Goal: Task Accomplishment & Management: Use online tool/utility

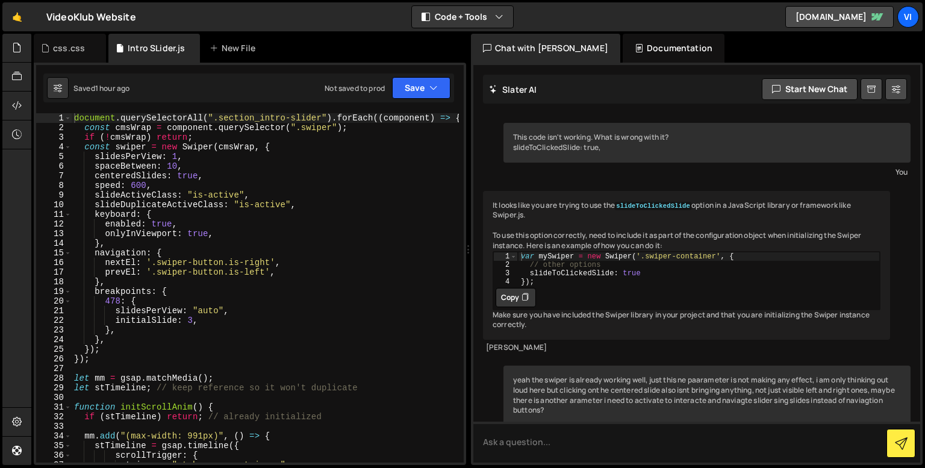
scroll to position [11131, 0]
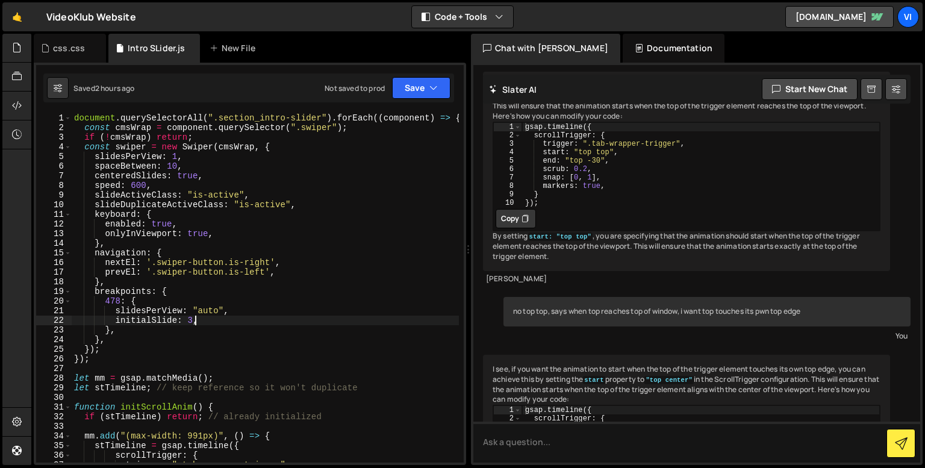
click at [201, 325] on div "document . querySelectorAll ( ".section_intro-slider" ) . forEach (( component …" at bounding box center [265, 297] width 387 height 369
click at [195, 327] on div "document . querySelectorAll ( ".section_intro-slider" ) . forEach (( component …" at bounding box center [265, 297] width 387 height 369
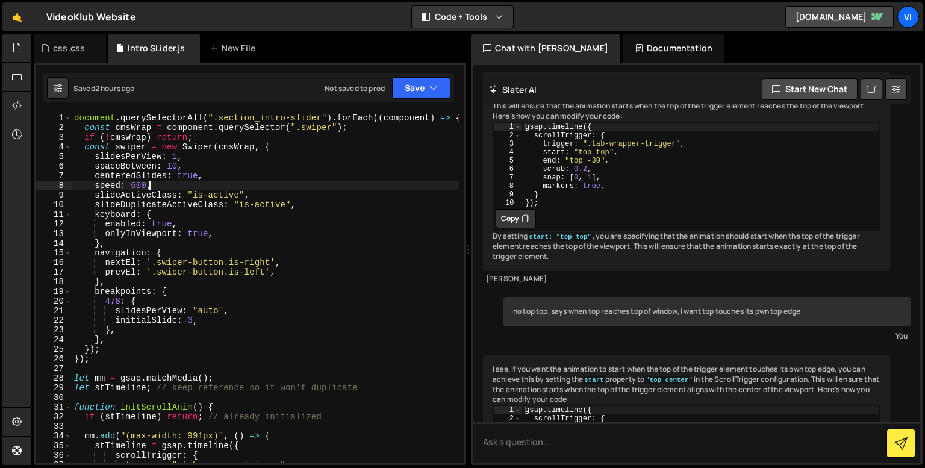
click at [186, 187] on div "document . querySelectorAll ( ".section_intro-slider" ) . forEach (( component …" at bounding box center [265, 297] width 387 height 369
type textarea "speed: 600,"
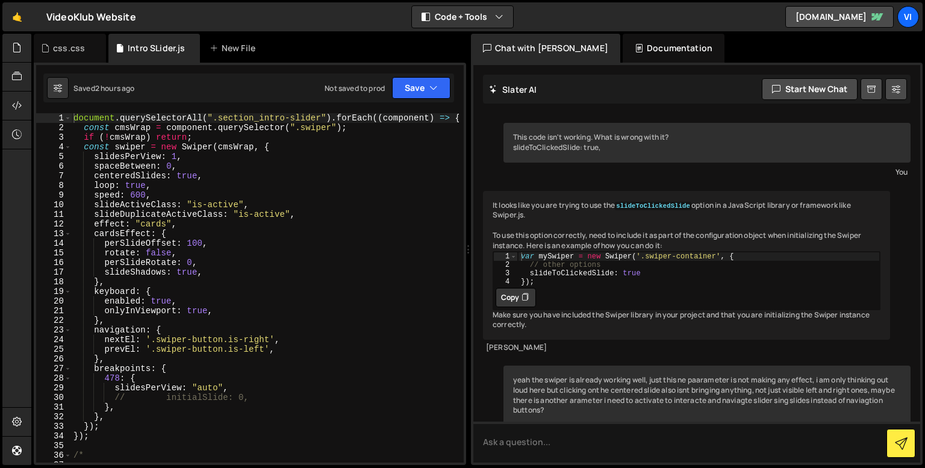
scroll to position [13796, 0]
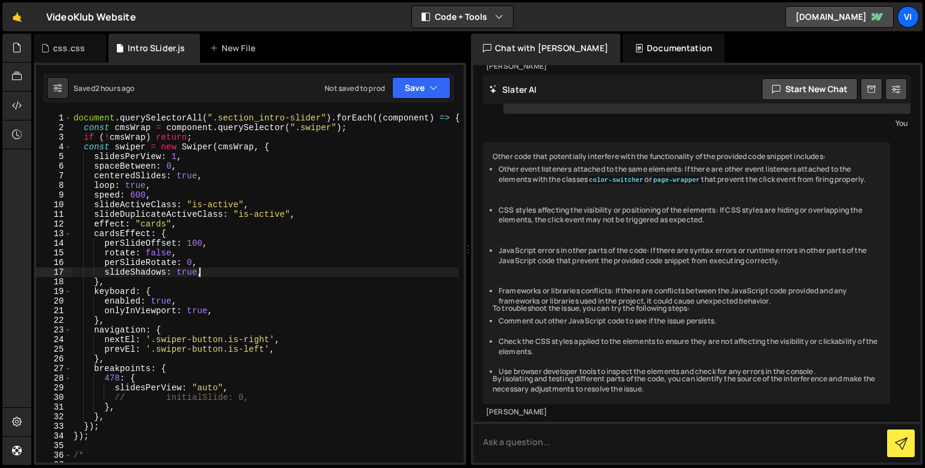
click at [212, 268] on div "document . querySelectorAll ( ".section_intro-slider" ) . forEach (( component …" at bounding box center [265, 295] width 388 height 364
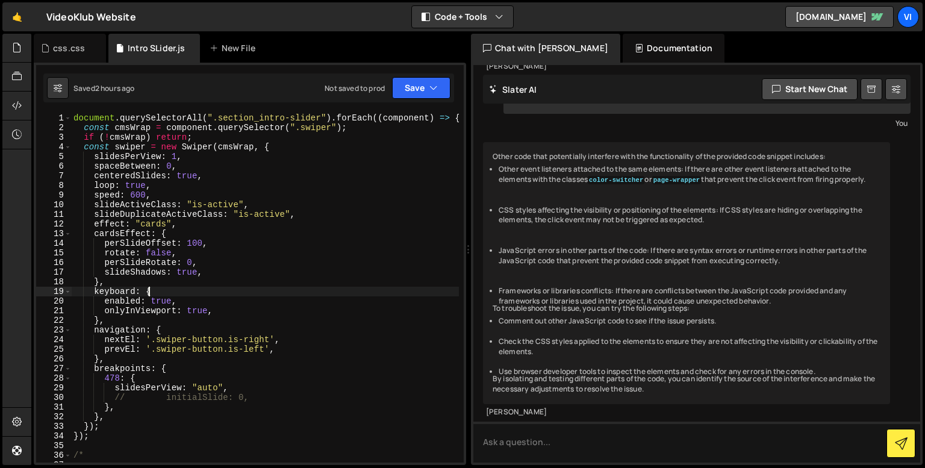
click at [227, 292] on div "document . querySelectorAll ( ".section_intro-slider" ) . forEach (( component …" at bounding box center [265, 295] width 388 height 364
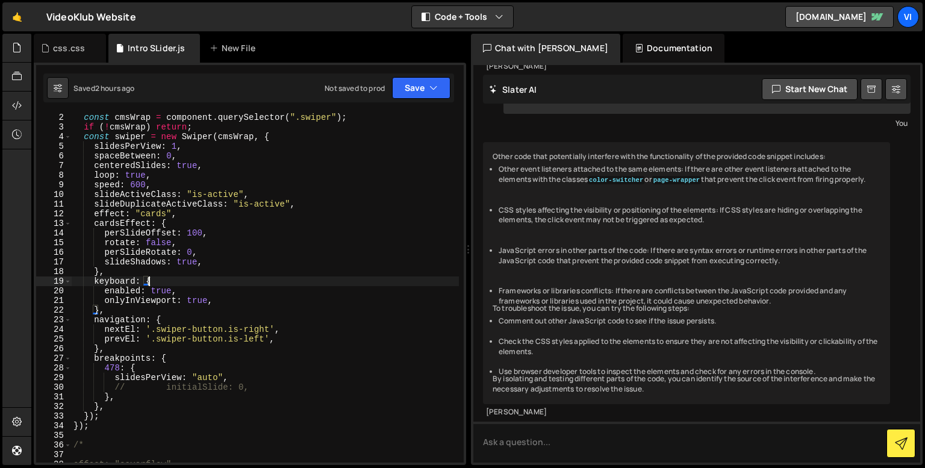
scroll to position [0, 0]
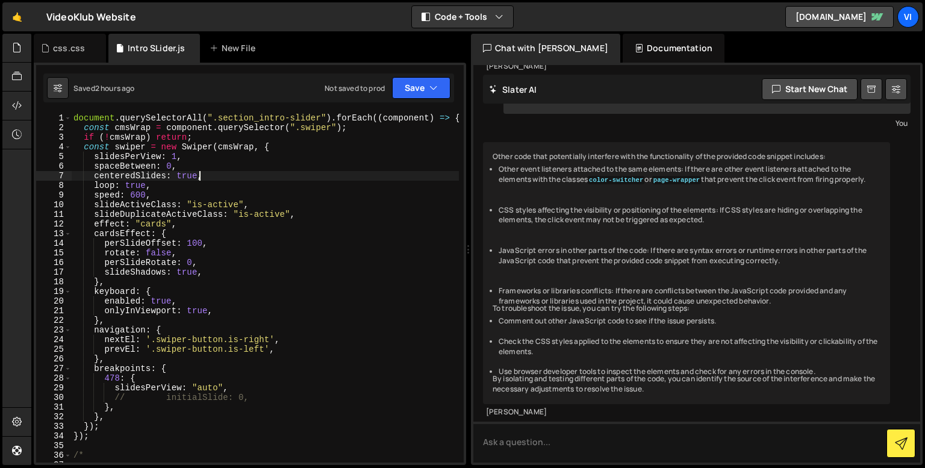
click at [199, 174] on div "document . querySelectorAll ( ".section_intro-slider" ) . forEach (( component …" at bounding box center [265, 295] width 388 height 364
type textarea "centeredSlides: true,"
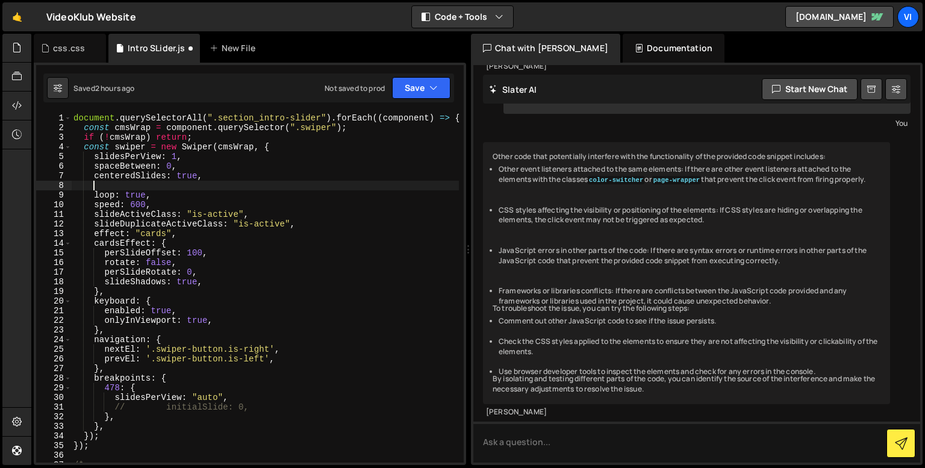
paste textarea "centeredSlides: false and loopAdditionalSlides: 1"
click at [99, 185] on div "document . querySelectorAll ( ".section_intro-slider" ) . forEach (( component …" at bounding box center [265, 295] width 388 height 364
drag, startPoint x: 99, startPoint y: 185, endPoint x: 178, endPoint y: 183, distance: 78.9
click at [178, 183] on div "document . querySelectorAll ( ".section_intro-slider" ) . forEach (( component …" at bounding box center [265, 295] width 388 height 364
click at [114, 186] on div "document . querySelectorAll ( ".section_intro-slider" ) . forEach (( component …" at bounding box center [265, 295] width 388 height 364
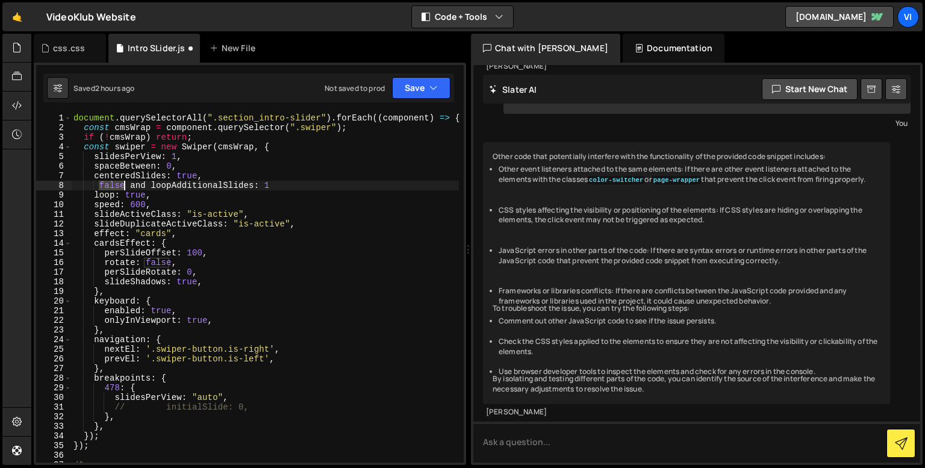
click at [114, 186] on div "document . querySelectorAll ( ".section_intro-slider" ) . forEach (( component …" at bounding box center [265, 295] width 388 height 364
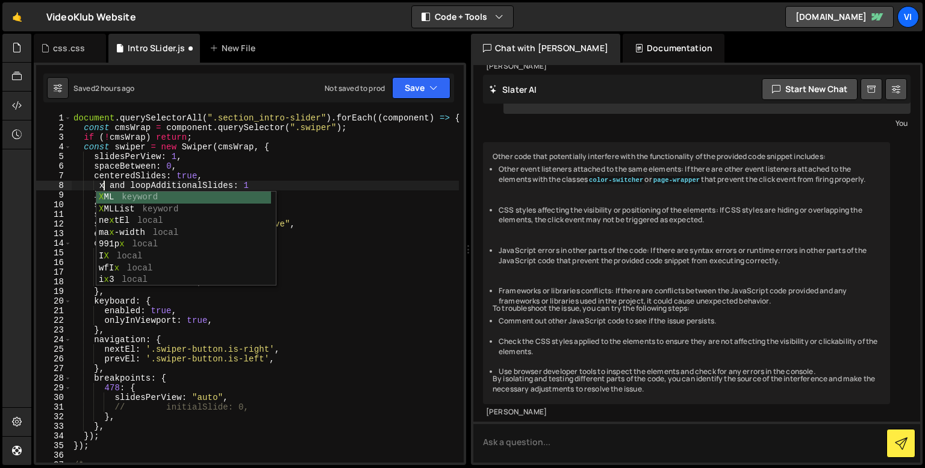
scroll to position [0, 2]
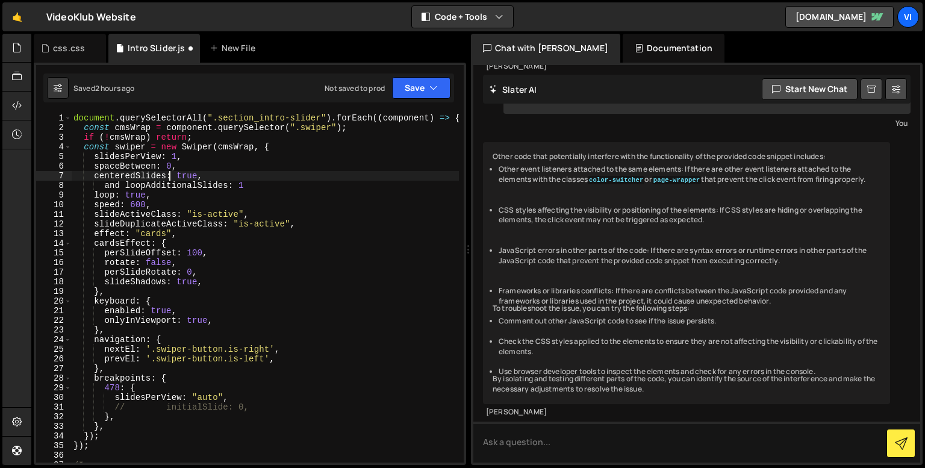
click at [170, 174] on div "document . querySelectorAll ( ".section_intro-slider" ) . forEach (( component …" at bounding box center [265, 295] width 388 height 364
click at [182, 174] on div "document . querySelectorAll ( ".section_intro-slider" ) . forEach (( component …" at bounding box center [265, 295] width 388 height 364
paste textarea "fals"
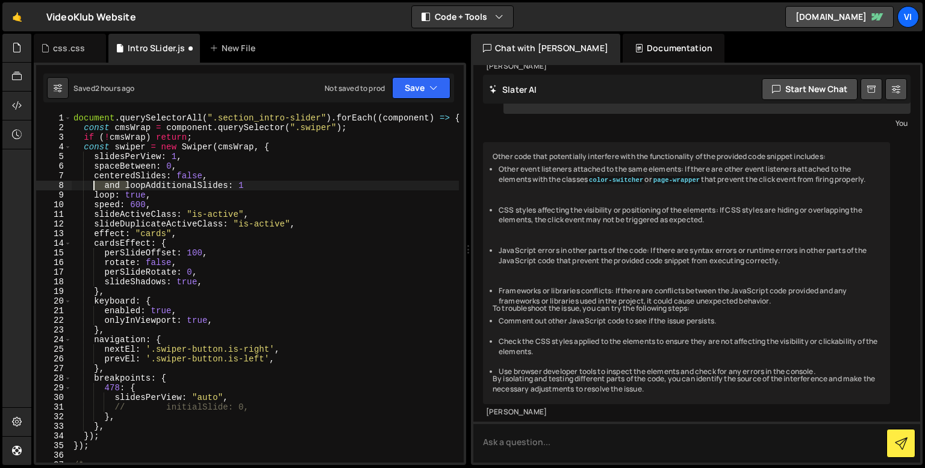
drag, startPoint x: 127, startPoint y: 189, endPoint x: 94, endPoint y: 189, distance: 32.5
click at [94, 189] on div "document . querySelectorAll ( ".section_intro-slider" ) . forEach (( component …" at bounding box center [265, 295] width 388 height 364
click at [224, 184] on div "document . querySelectorAll ( ".section_intro-slider" ) . forEach (( component …" at bounding box center [265, 295] width 388 height 364
type textarea "loopAdditionalSlides: 1"
select select "ace/mode/javascript"
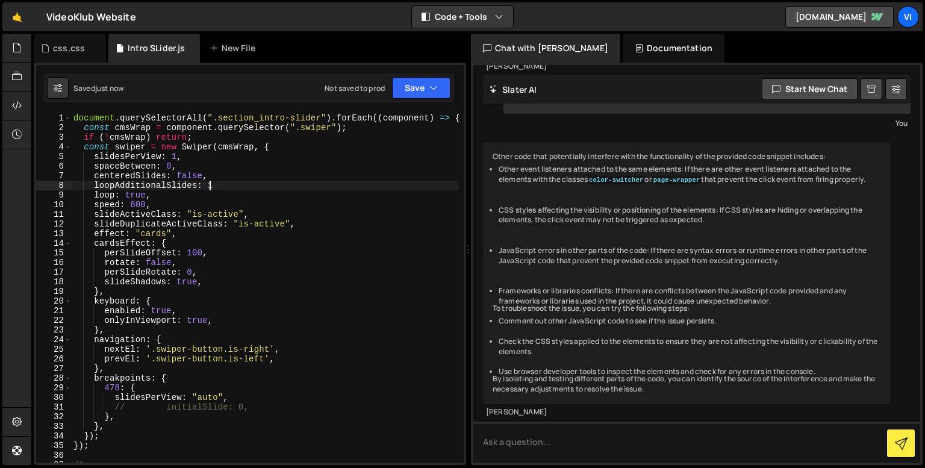
select select "ace/theme/monokai"
select select "markbegin"
select select "true"
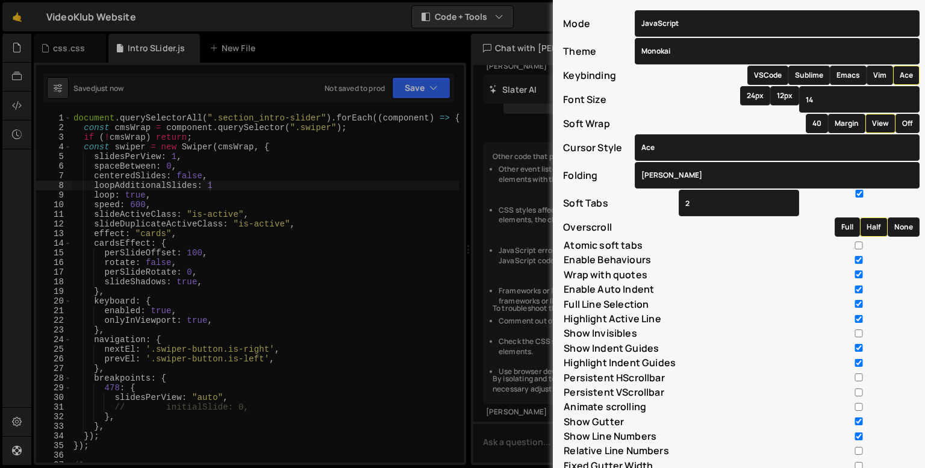
click at [224, 184] on div "Mode ABAP ABC ActionScript [PERSON_NAME] Apache Conf Apex AQL AsciiDoc ASL Asse…" at bounding box center [462, 234] width 925 height 468
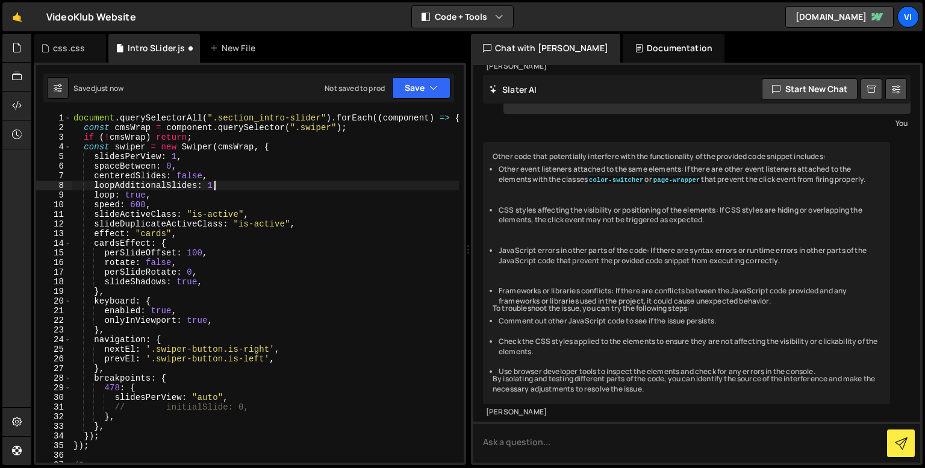
scroll to position [0, 9]
click at [208, 186] on div "document . querySelectorAll ( ".section_intro-slider" ) . forEach (( component …" at bounding box center [265, 295] width 388 height 364
click at [200, 186] on div "document . querySelectorAll ( ".section_intro-slider" ) . forEach (( component …" at bounding box center [265, 295] width 388 height 364
click at [195, 197] on div "document . querySelectorAll ( ".section_intro-slider" ) . forEach (( component …" at bounding box center [265, 295] width 388 height 364
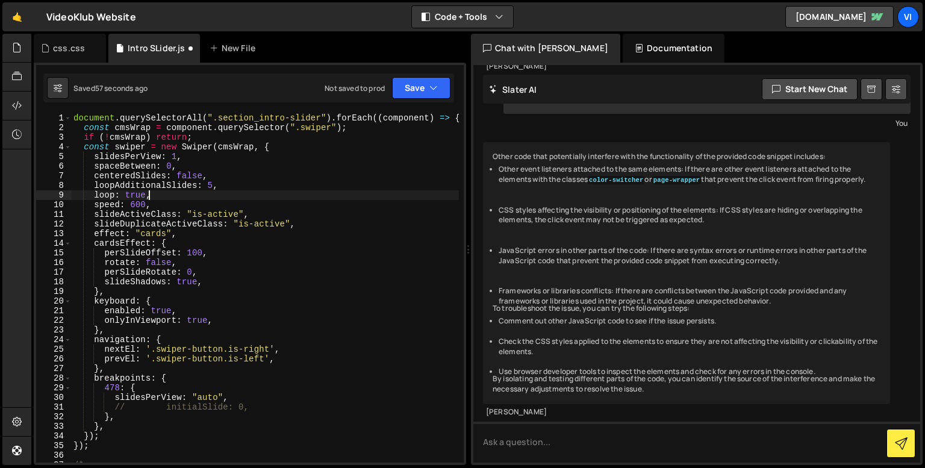
click at [174, 187] on div "document . querySelectorAll ( ".section_intro-slider" ) . forEach (( component …" at bounding box center [265, 295] width 388 height 364
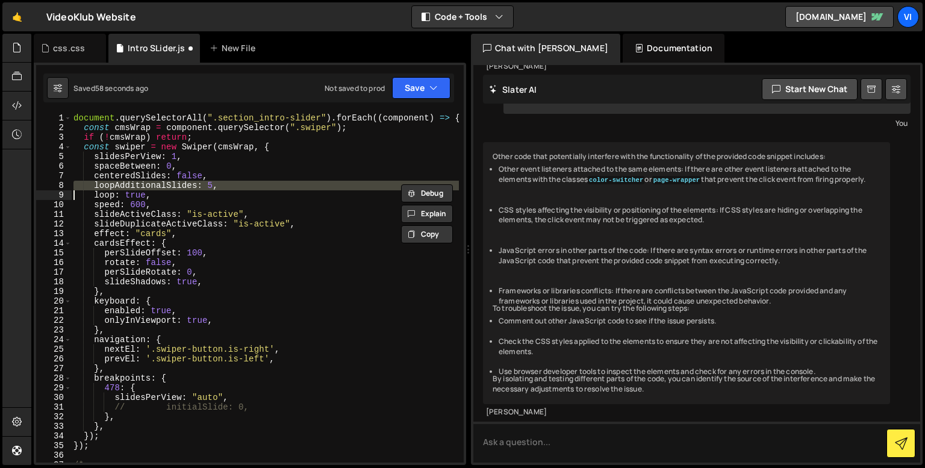
click at [174, 187] on div "document . querySelectorAll ( ".section_intro-slider" ) . forEach (( component …" at bounding box center [265, 295] width 388 height 364
type textarea "loop: true,"
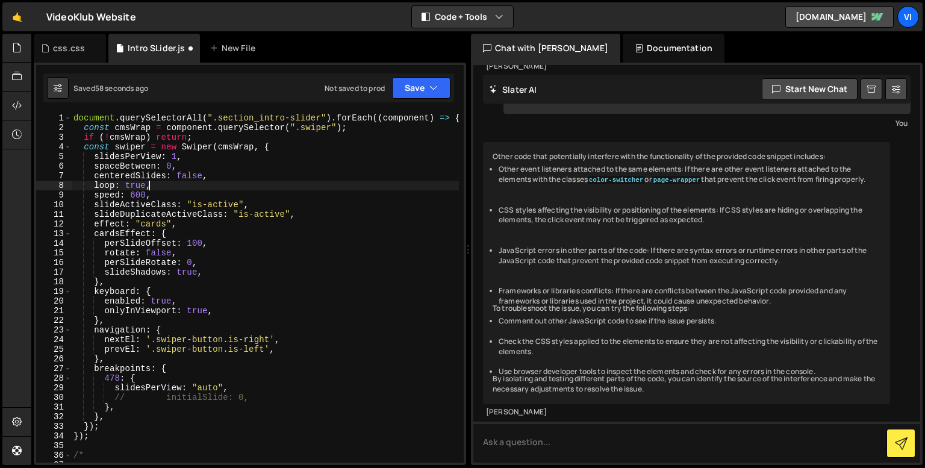
click at [174, 189] on div "document . querySelectorAll ( ".section_intro-slider" ) . forEach (( component …" at bounding box center [265, 295] width 388 height 364
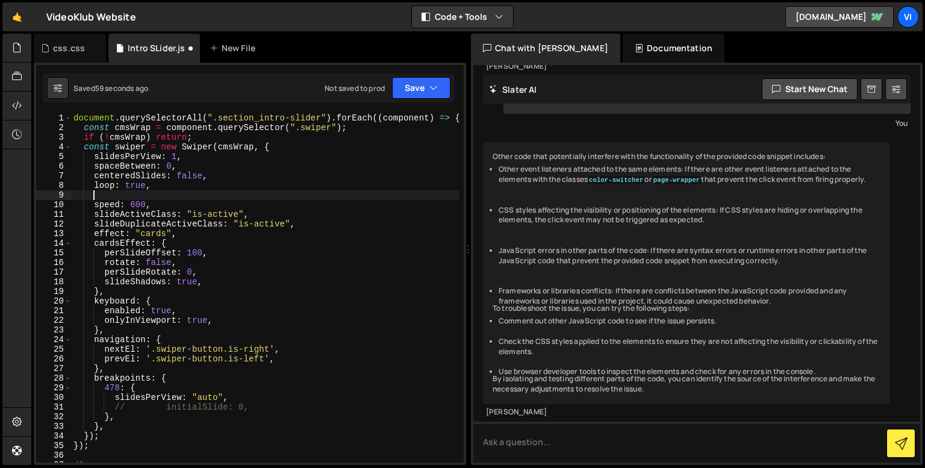
scroll to position [0, 1]
paste textarea
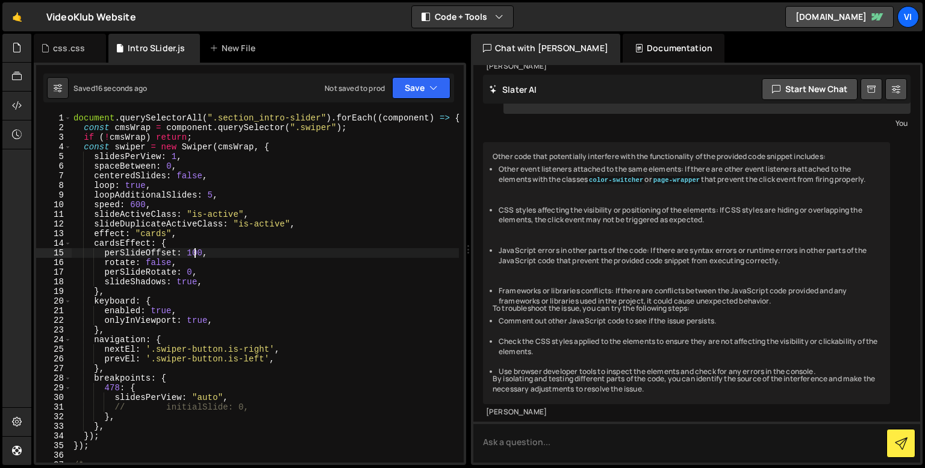
click at [193, 251] on div "document . querySelectorAll ( ".section_intro-slider" ) . forEach (( component …" at bounding box center [265, 295] width 388 height 364
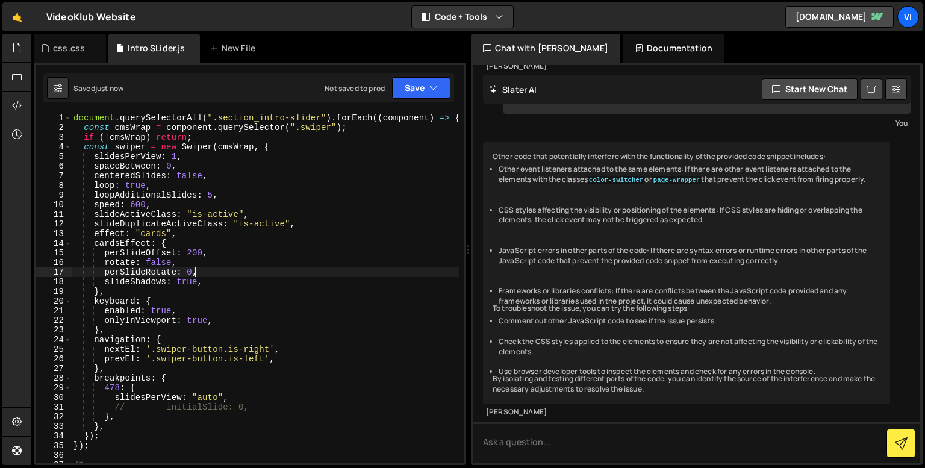
click at [216, 277] on div "document . querySelectorAll ( ".section_intro-slider" ) . forEach (( component …" at bounding box center [265, 295] width 388 height 364
click at [186, 252] on div "document . querySelectorAll ( ".section_intro-slider" ) . forEach (( component …" at bounding box center [265, 295] width 388 height 364
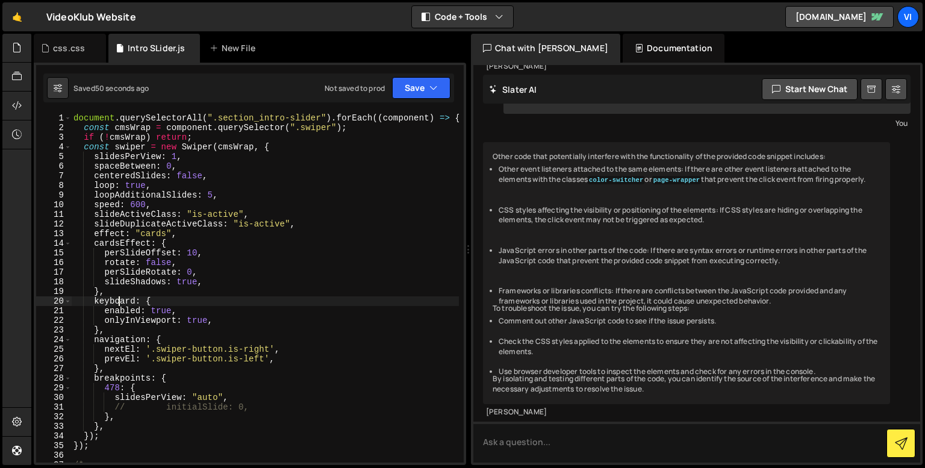
click at [120, 297] on div "document . querySelectorAll ( ".section_intro-slider" ) . forEach (( component …" at bounding box center [265, 295] width 388 height 364
click at [120, 289] on div "document . querySelectorAll ( ".section_intro-slider" ) . forEach (( component …" at bounding box center [265, 295] width 388 height 364
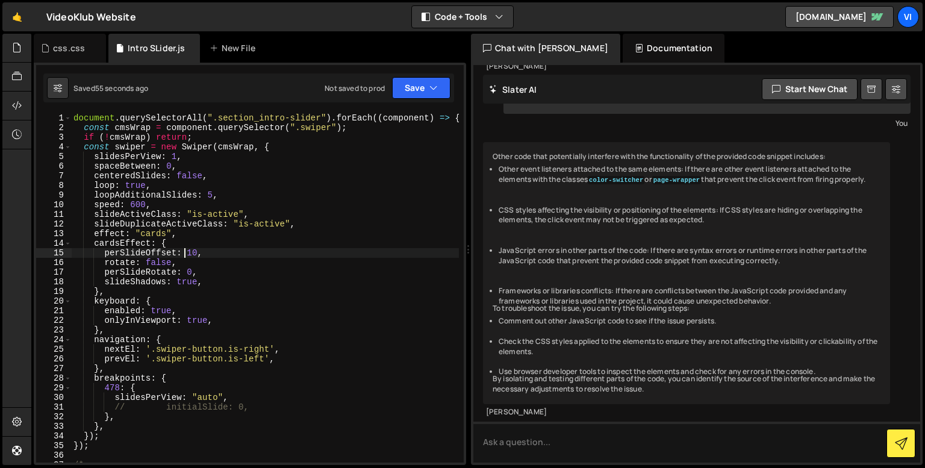
click at [187, 249] on div "document . querySelectorAll ( ".section_intro-slider" ) . forEach (( component …" at bounding box center [265, 295] width 388 height 364
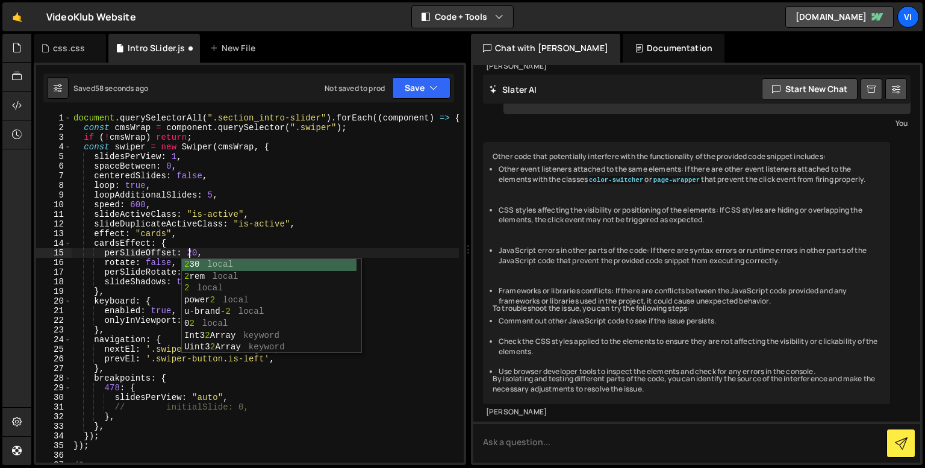
scroll to position [0, 8]
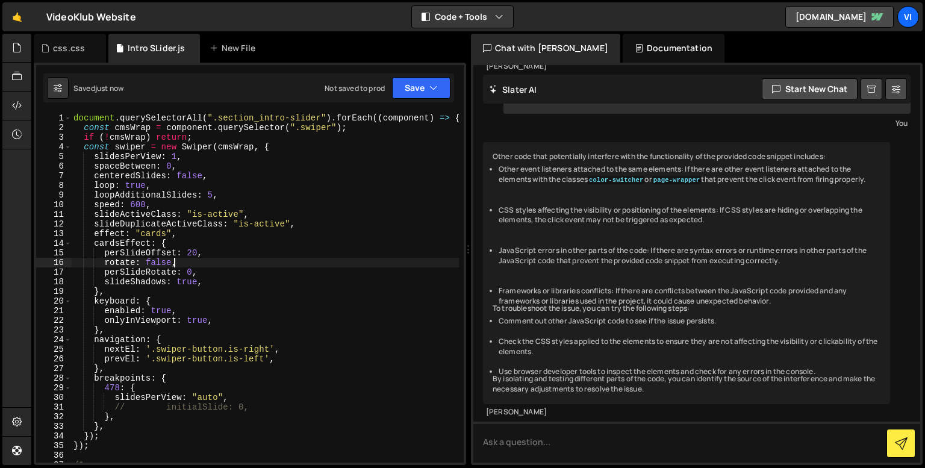
click at [176, 266] on div "document . querySelectorAll ( ".section_intro-slider" ) . forEach (( component …" at bounding box center [265, 295] width 388 height 364
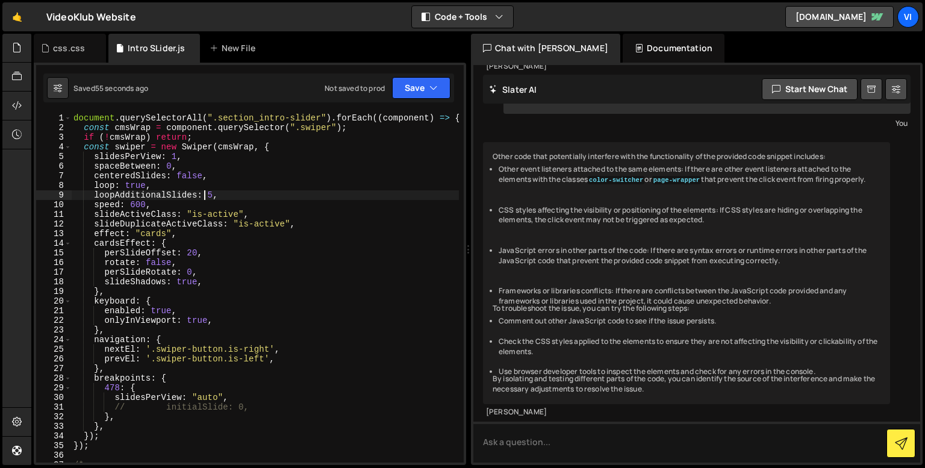
click at [207, 195] on div "document . querySelectorAll ( ".section_intro-slider" ) . forEach (( component …" at bounding box center [265, 295] width 388 height 364
click at [93, 195] on div "document . querySelectorAll ( ".section_intro-slider" ) . forEach (( component …" at bounding box center [265, 295] width 388 height 364
click at [190, 255] on div "document . querySelectorAll ( ".section_intro-slider" ) . forEach (( component …" at bounding box center [265, 295] width 388 height 364
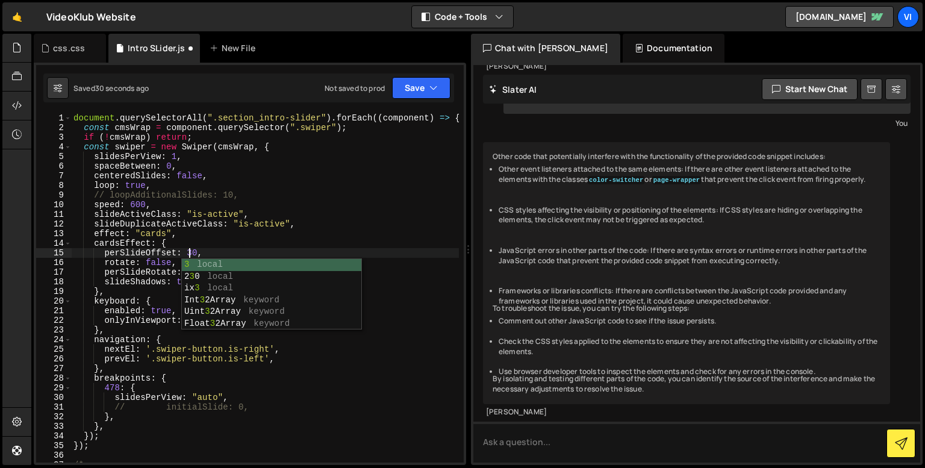
scroll to position [0, 8]
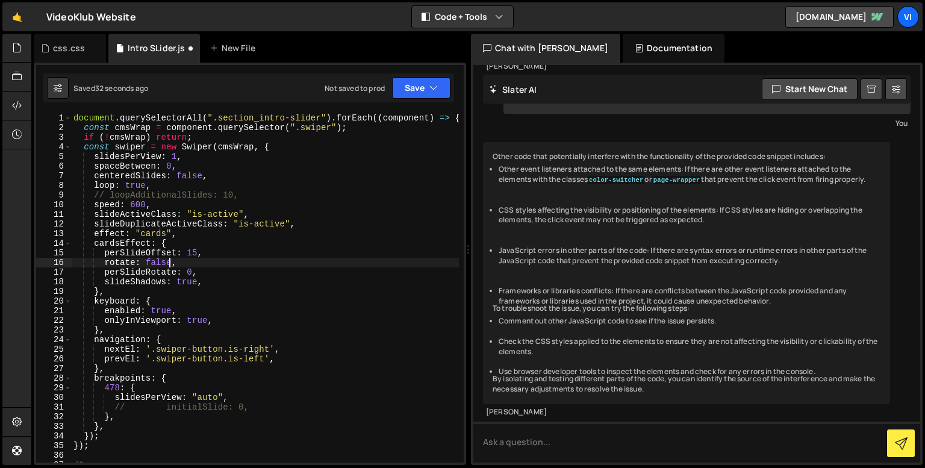
click at [170, 260] on div "document . querySelectorAll ( ".section_intro-slider" ) . forEach (( component …" at bounding box center [265, 295] width 388 height 364
click at [178, 266] on div "document . querySelectorAll ( ".section_intro-slider" ) . forEach (( component …" at bounding box center [265, 295] width 388 height 364
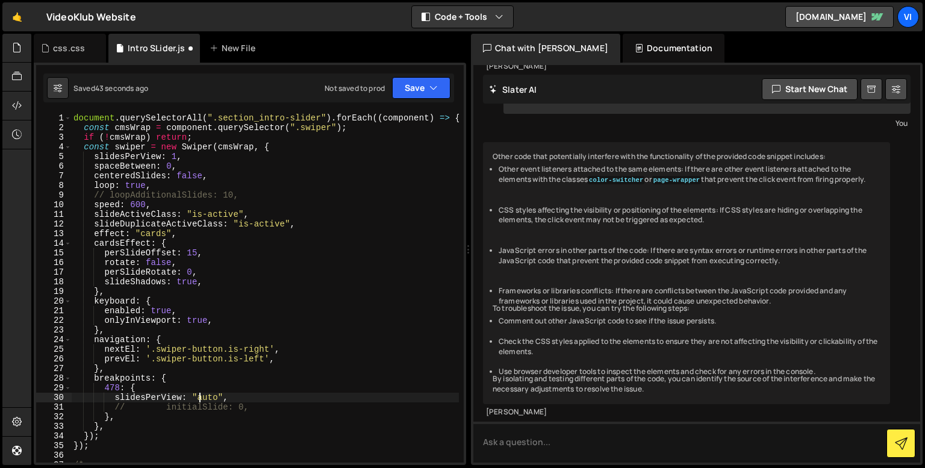
click at [201, 399] on div "document . querySelectorAll ( ".section_intro-slider" ) . forEach (( component …" at bounding box center [265, 295] width 388 height 364
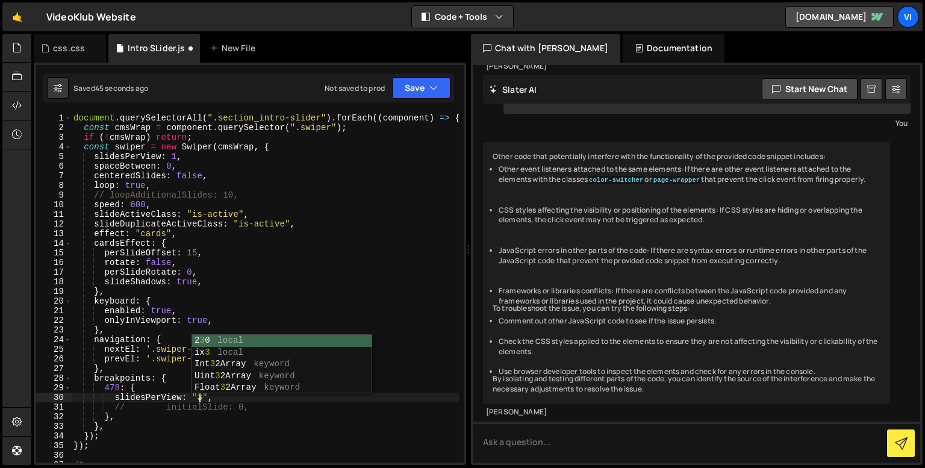
scroll to position [0, 8]
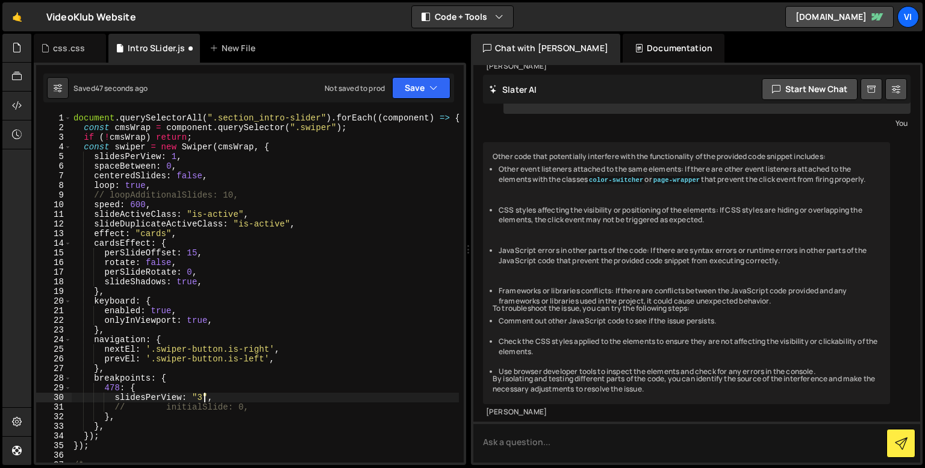
click at [204, 402] on div "document . querySelectorAll ( ".section_intro-slider" ) . forEach (( component …" at bounding box center [265, 295] width 388 height 364
click at [154, 186] on div "document . querySelectorAll ( ".section_intro-slider" ) . forEach (( component …" at bounding box center [265, 295] width 388 height 364
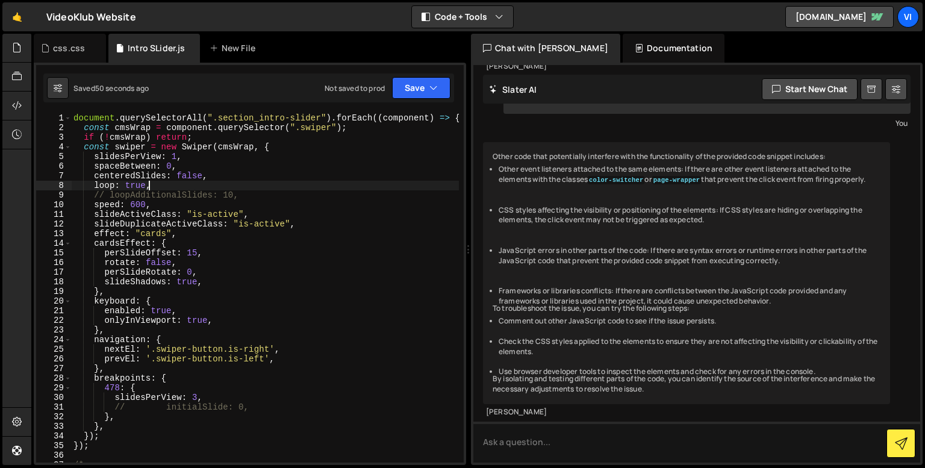
scroll to position [0, 4]
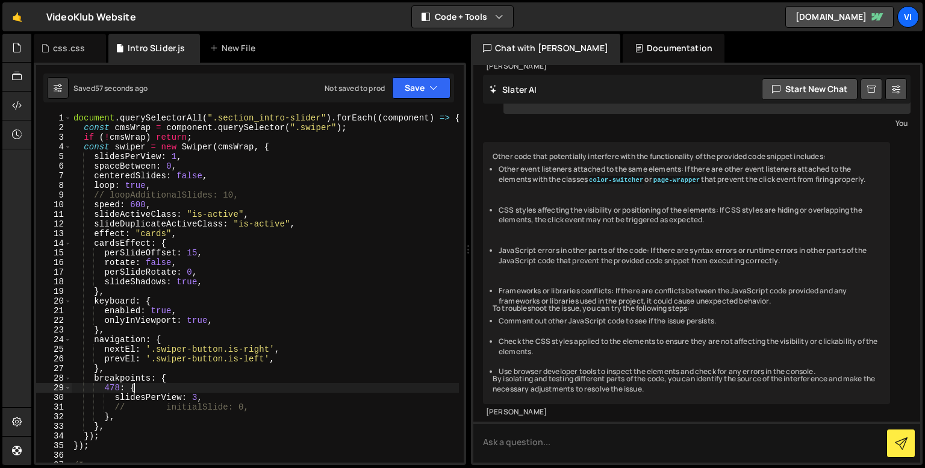
click at [193, 392] on div "document . querySelectorAll ( ".section_intro-slider" ) . forEach (( component …" at bounding box center [265, 295] width 388 height 364
click at [193, 397] on div "document . querySelectorAll ( ".section_intro-slider" ) . forEach (( component …" at bounding box center [265, 295] width 388 height 364
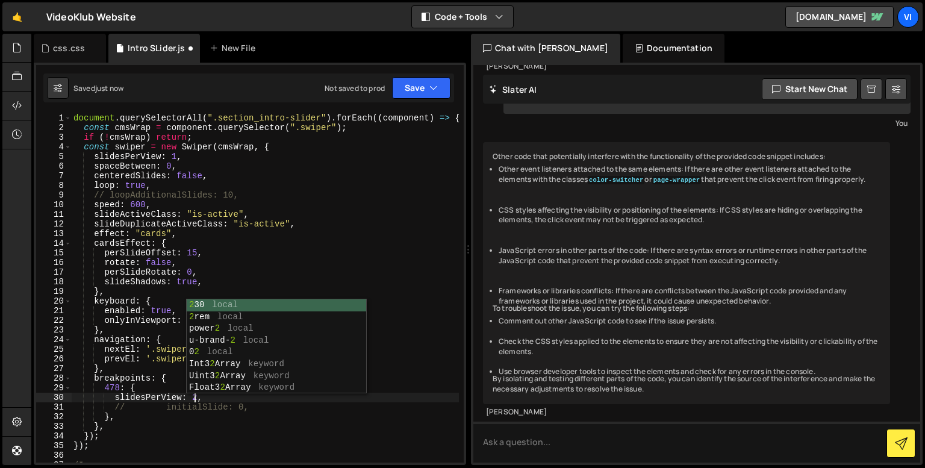
scroll to position [0, 8]
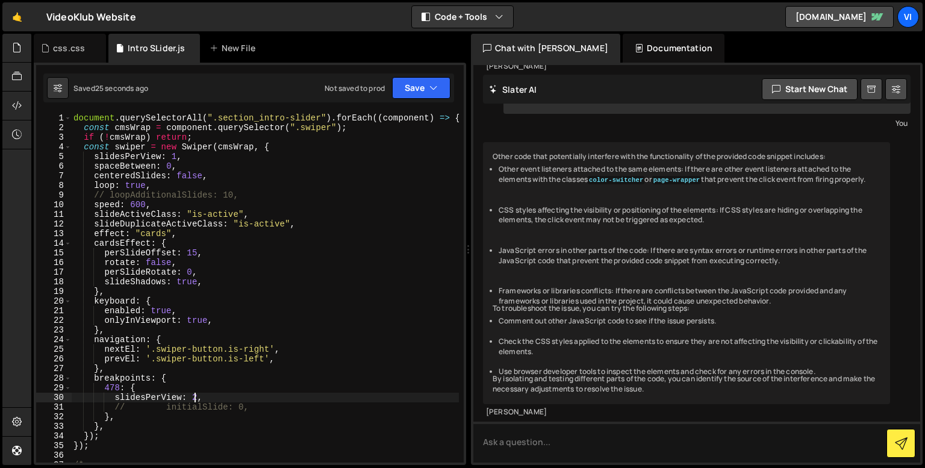
click at [112, 195] on div "document . querySelectorAll ( ".section_intro-slider" ) . forEach (( component …" at bounding box center [265, 295] width 388 height 364
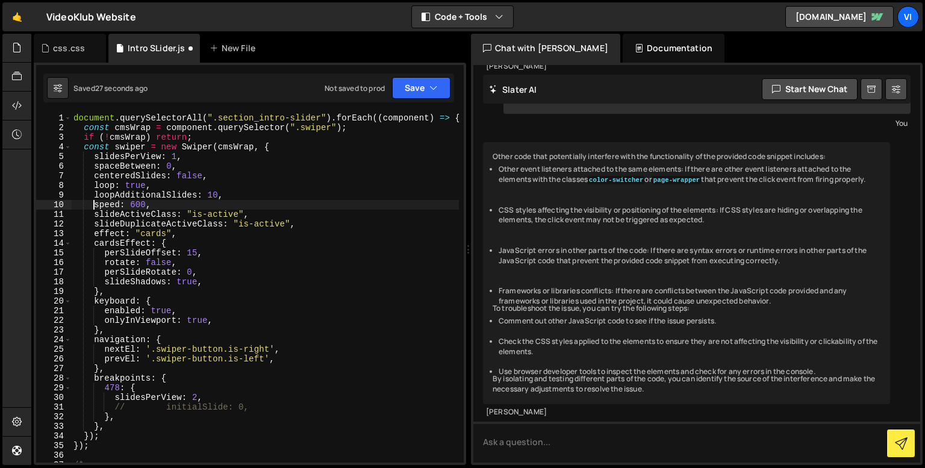
scroll to position [0, 4]
click at [164, 196] on div "document . querySelectorAll ( ".section_intro-slider" ) . forEach (( component …" at bounding box center [265, 295] width 388 height 364
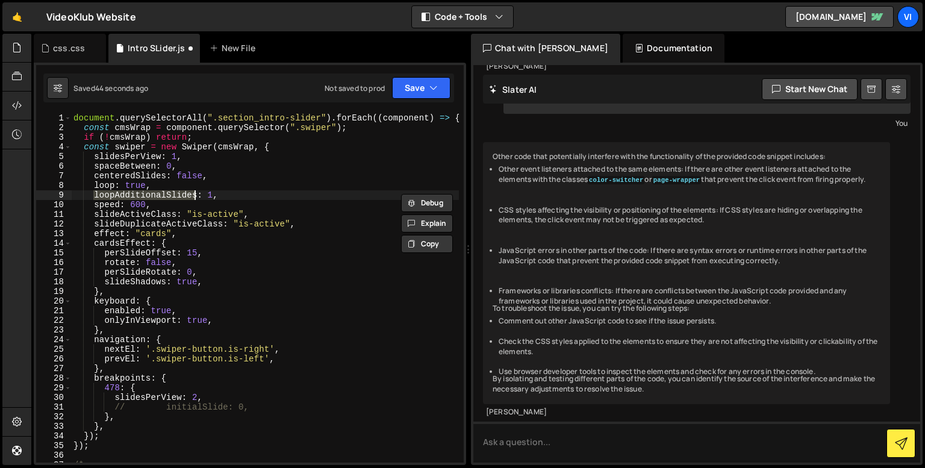
click at [207, 198] on div "document . querySelectorAll ( ".section_intro-slider" ) . forEach (( component …" at bounding box center [265, 295] width 388 height 364
click at [208, 196] on div "document . querySelectorAll ( ".section_intro-slider" ) . forEach (( component …" at bounding box center [265, 295] width 388 height 364
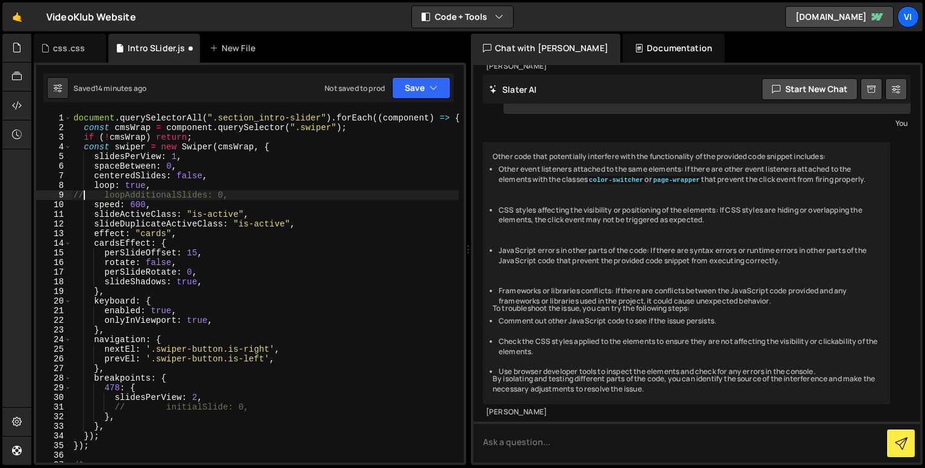
scroll to position [0, 1]
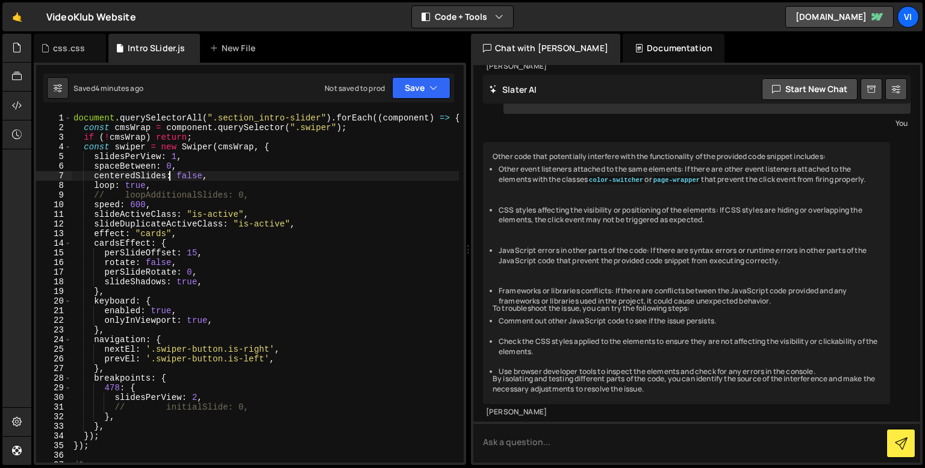
click at [172, 175] on div "document . querySelectorAll ( ".section_intro-slider" ) . forEach (( component …" at bounding box center [265, 295] width 388 height 364
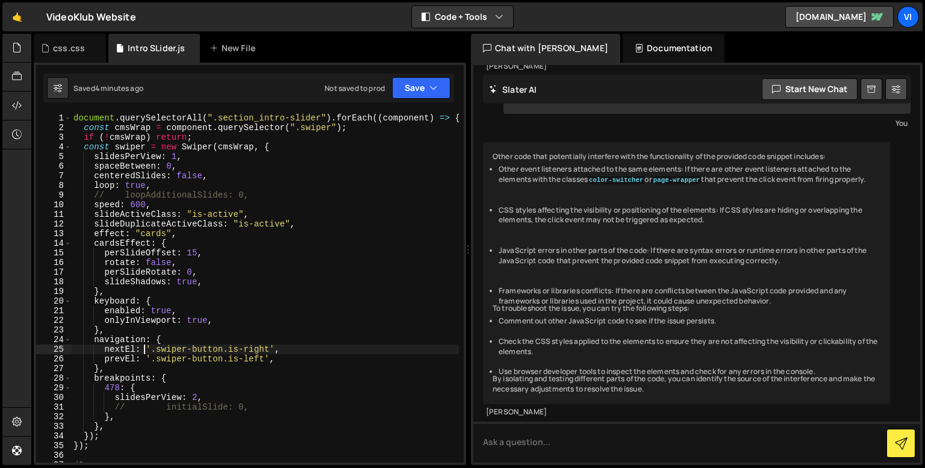
click at [143, 345] on div "document . querySelectorAll ( ".section_intro-slider" ) . forEach (( component …" at bounding box center [265, 295] width 388 height 364
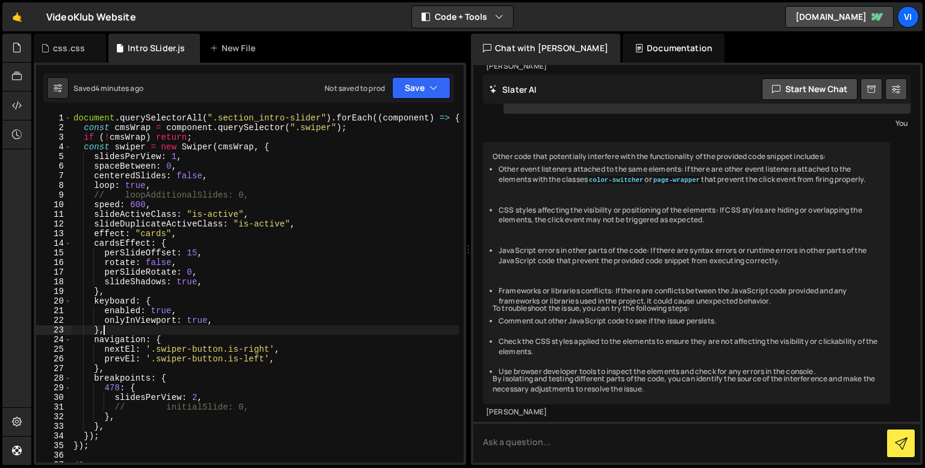
click at [139, 330] on div "document . querySelectorAll ( ".section_intro-slider" ) . forEach (( component …" at bounding box center [265, 295] width 388 height 364
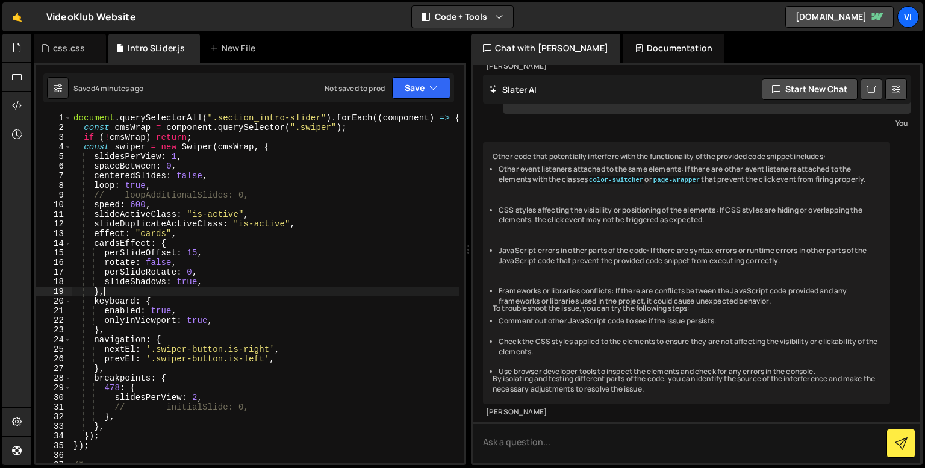
click at [114, 294] on div "document . querySelectorAll ( ".section_intro-slider" ) . forEach (( component …" at bounding box center [265, 295] width 388 height 364
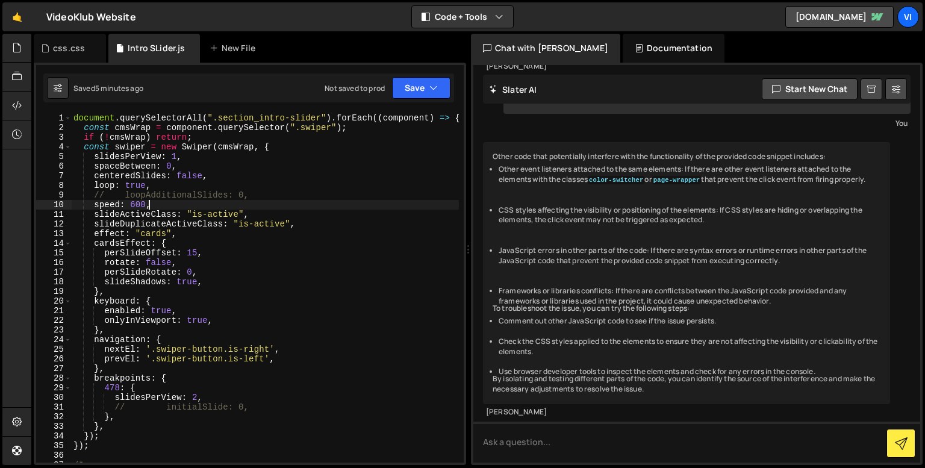
click at [166, 208] on div "document . querySelectorAll ( ".section_intro-slider" ) . forEach (( component …" at bounding box center [265, 295] width 388 height 364
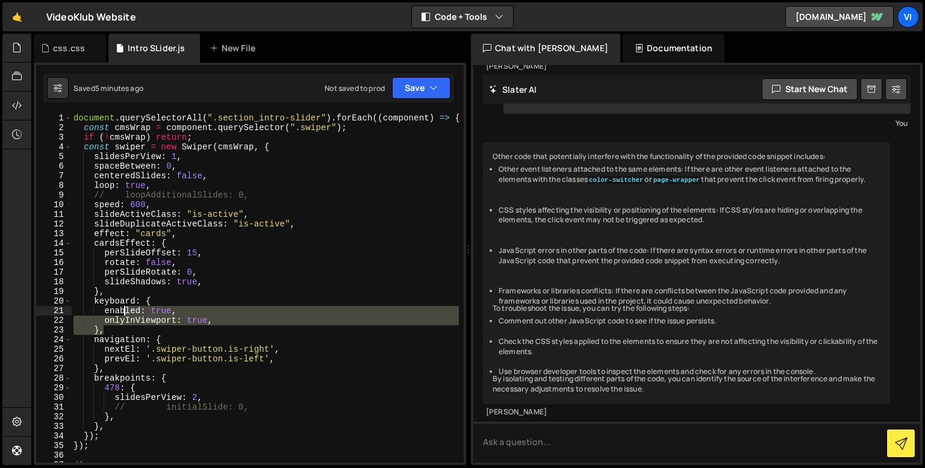
drag, startPoint x: 119, startPoint y: 330, endPoint x: 128, endPoint y: 310, distance: 21.6
click at [128, 310] on div "document . querySelectorAll ( ".section_intro-slider" ) . forEach (( component …" at bounding box center [265, 295] width 388 height 364
click at [145, 359] on div "document . querySelectorAll ( ".section_intro-slider" ) . forEach (( component …" at bounding box center [265, 295] width 388 height 364
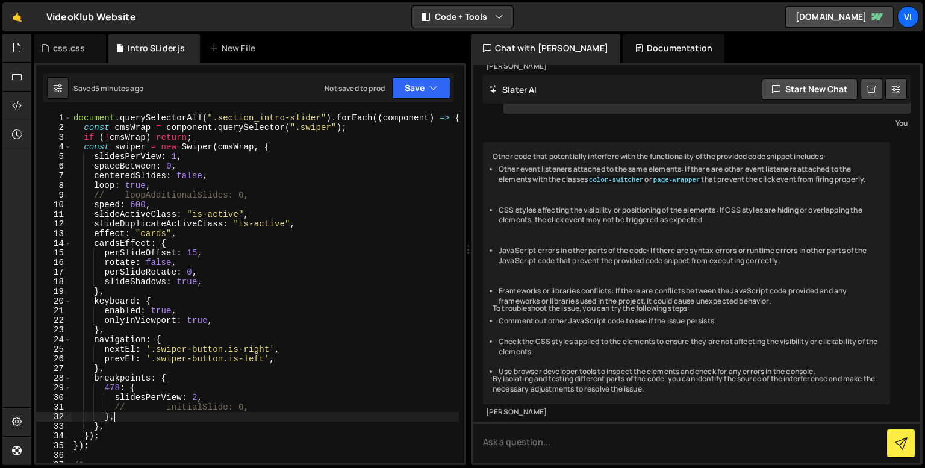
click at [116, 417] on div "document . querySelectorAll ( ".section_intro-slider" ) . forEach (( component …" at bounding box center [265, 295] width 388 height 364
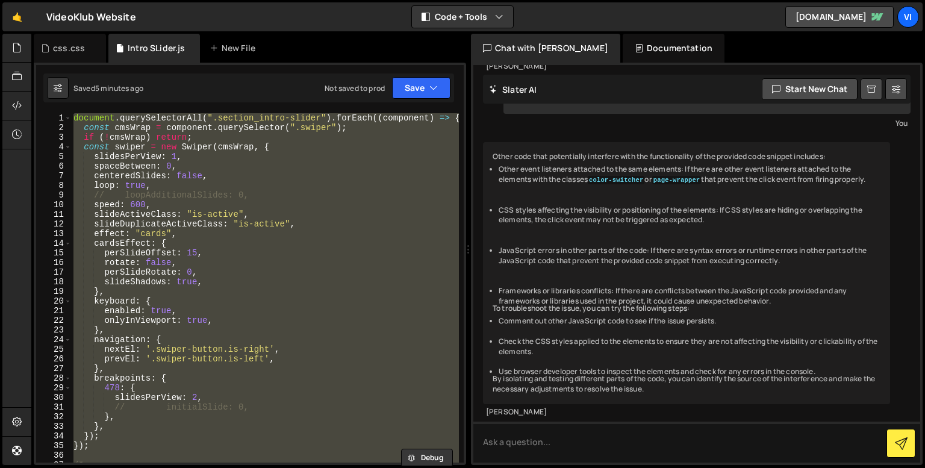
click at [116, 417] on div "document . querySelectorAll ( ".section_intro-slider" ) . forEach (( component …" at bounding box center [265, 295] width 388 height 364
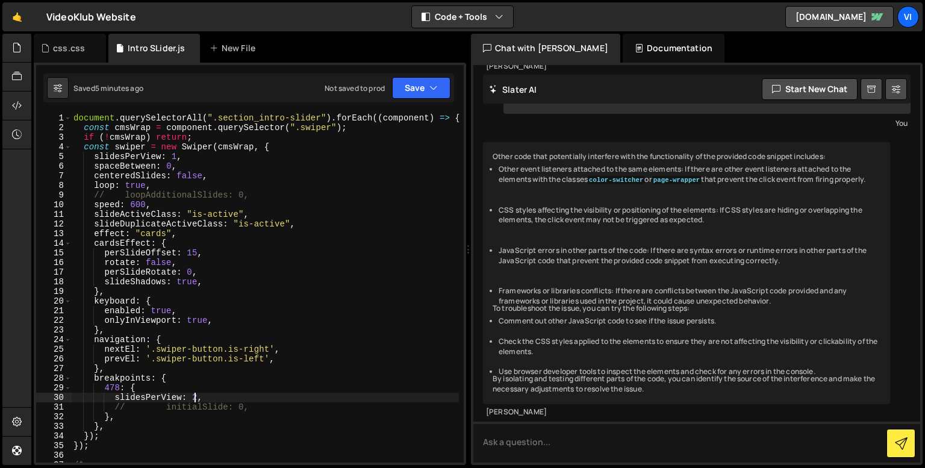
click at [192, 399] on div "document . querySelectorAll ( ".section_intro-slider" ) . forEach (( component …" at bounding box center [265, 295] width 388 height 364
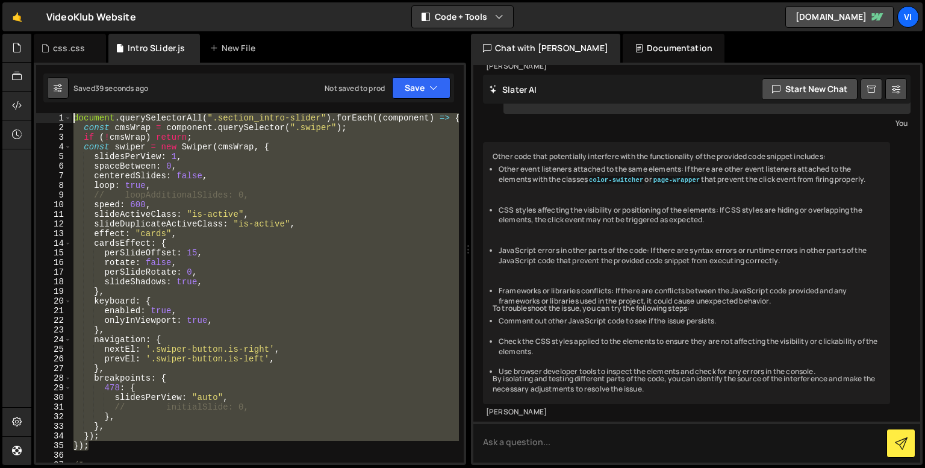
drag, startPoint x: 104, startPoint y: 416, endPoint x: 65, endPoint y: 98, distance: 319.8
click at [65, 98] on div "Debug Explain Copy css.css Intro SLider.js New File Saved 39 seconds ago Not sa…" at bounding box center [250, 250] width 433 height 432
click at [193, 202] on div "document . querySelectorAll ( ".section_intro-slider" ) . forEach (( component …" at bounding box center [265, 295] width 388 height 364
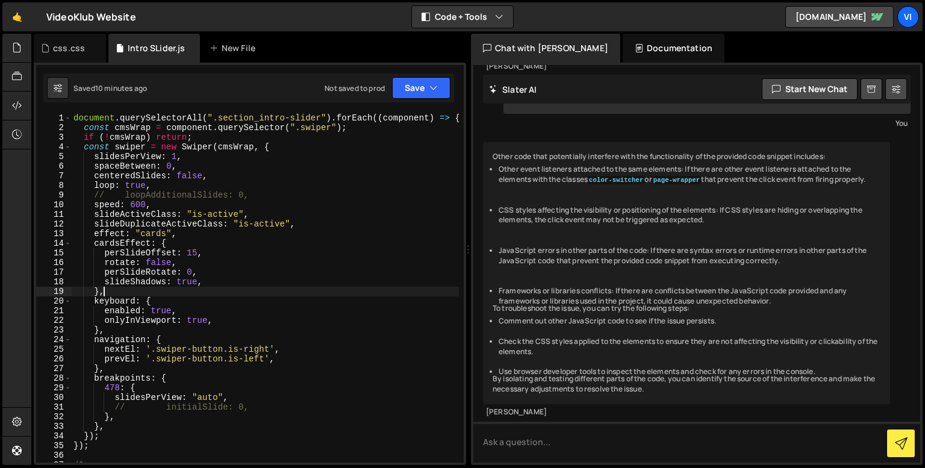
click at [208, 293] on div "document . querySelectorAll ( ".section_intro-slider" ) . forEach (( component …" at bounding box center [265, 295] width 388 height 364
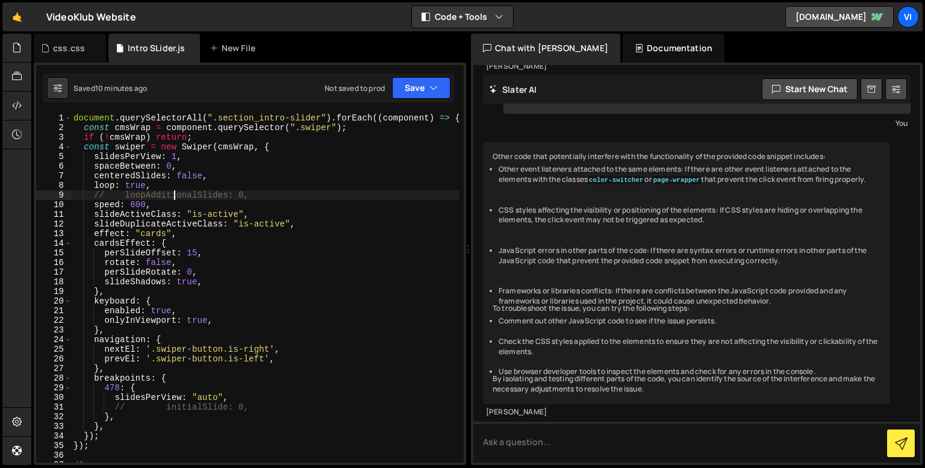
click at [172, 198] on div "document . querySelectorAll ( ".section_intro-slider" ) . forEach (( component …" at bounding box center [265, 295] width 388 height 364
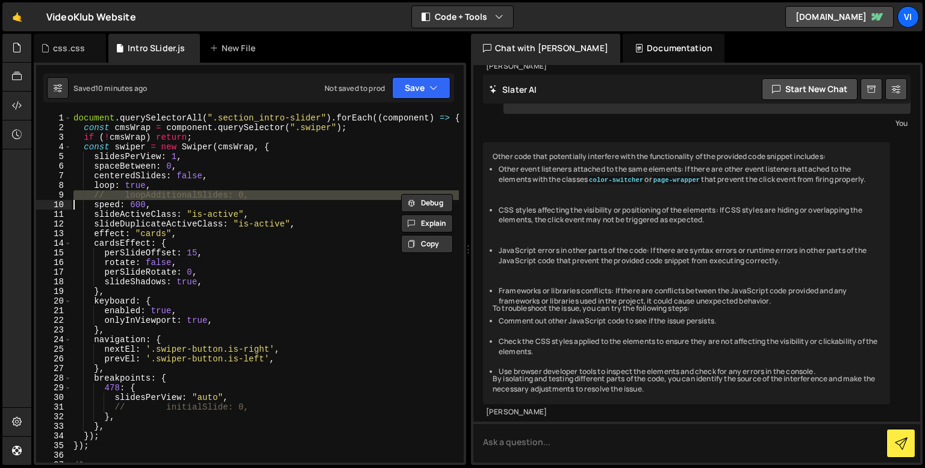
click at [172, 198] on div "document . querySelectorAll ( ".section_intro-slider" ) . forEach (( component …" at bounding box center [265, 295] width 388 height 364
paste textarea "loopAddBlankSlides: true,"
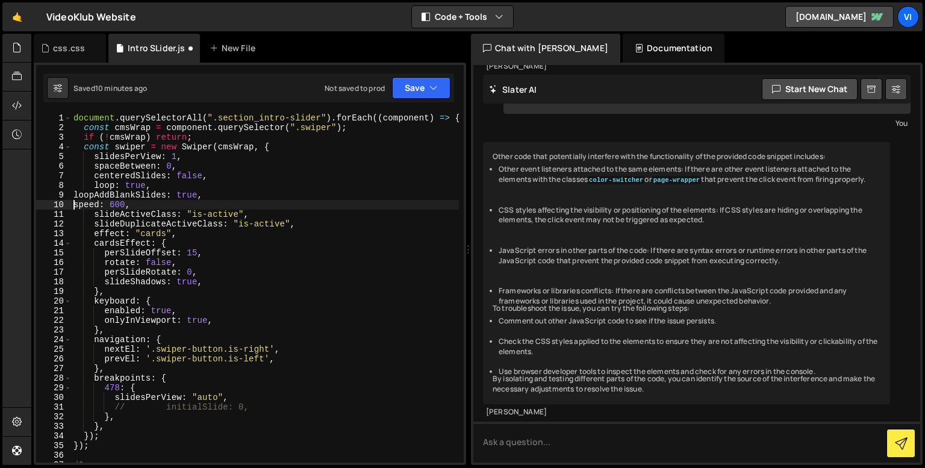
scroll to position [0, 1]
click at [151, 207] on div "document . querySelectorAll ( ".section_intro-slider" ) . forEach (( component …" at bounding box center [265, 295] width 388 height 364
click at [243, 189] on div "document . querySelectorAll ( ".section_intro-slider" ) . forEach (( component …" at bounding box center [265, 295] width 388 height 364
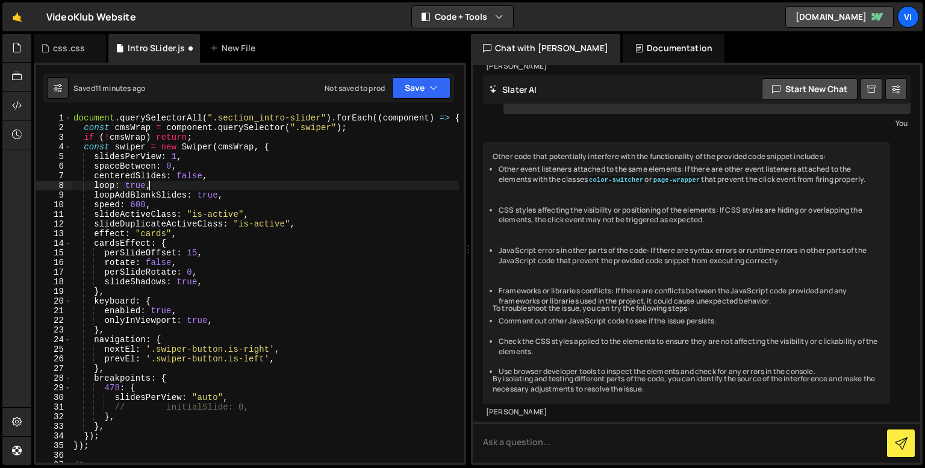
click at [235, 199] on div "document . querySelectorAll ( ".section_intro-slider" ) . forEach (( component …" at bounding box center [265, 295] width 388 height 364
click at [133, 257] on div "document . querySelectorAll ( ".section_intro-slider" ) . forEach (( component …" at bounding box center [265, 295] width 388 height 364
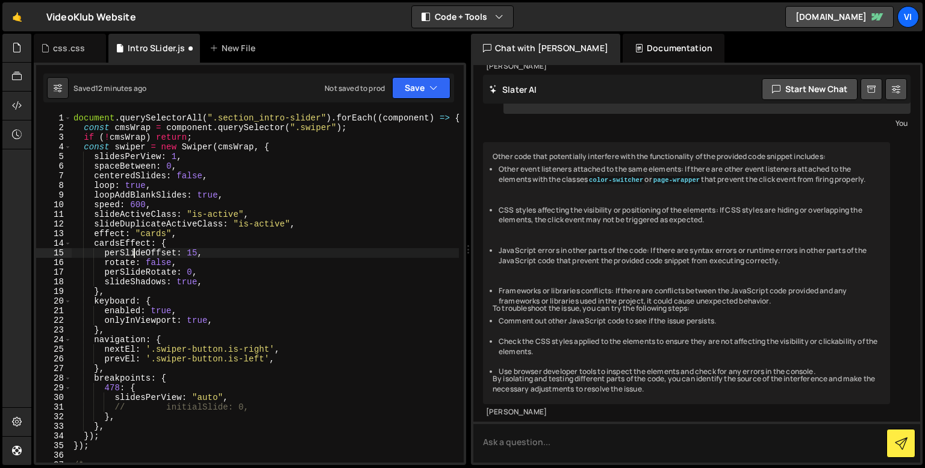
click at [225, 192] on div "document . querySelectorAll ( ".section_intro-slider" ) . forEach (( component …" at bounding box center [265, 295] width 388 height 364
type textarea "loopAddBlankSlides: true,"
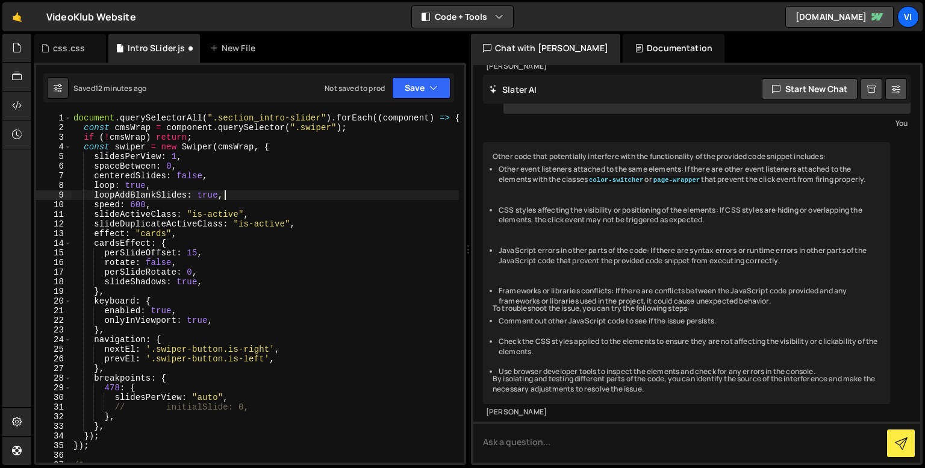
paste textarea "loopAdditionalSlides: 1,"
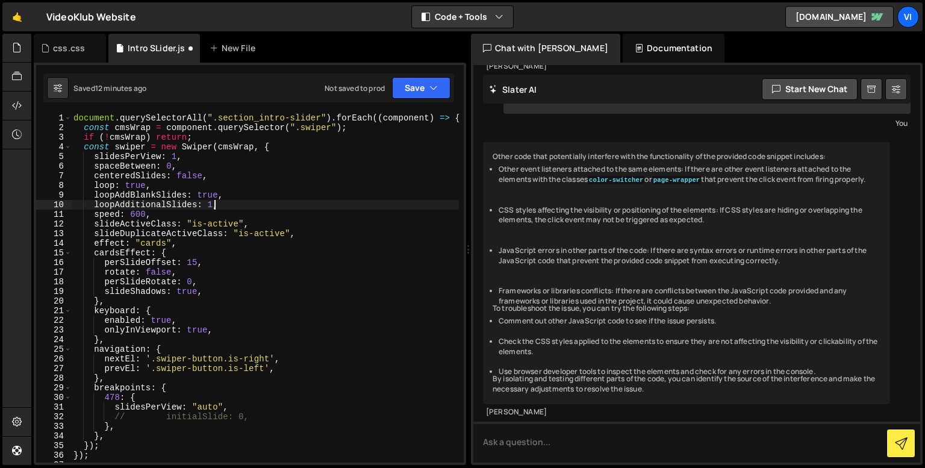
scroll to position [0, 9]
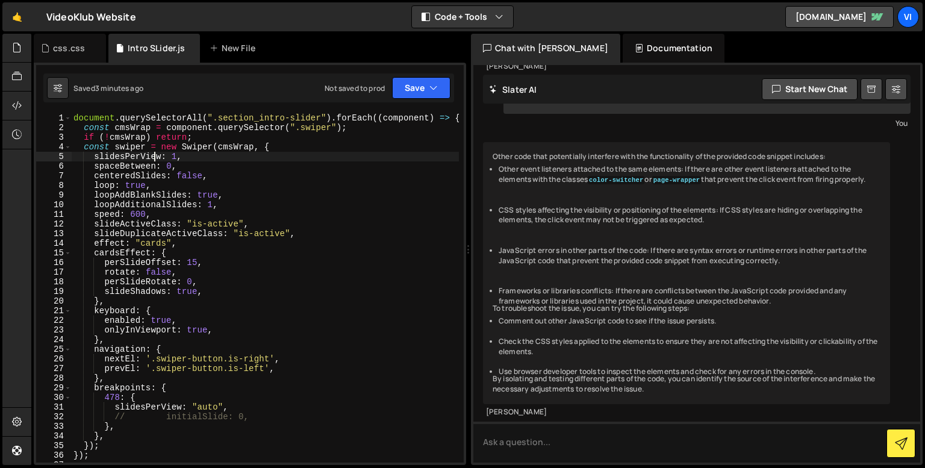
click at [152, 161] on div "document . querySelectorAll ( ".section_intro-slider" ) . forEach (( component …" at bounding box center [265, 295] width 388 height 364
click at [130, 304] on div "document . querySelectorAll ( ".section_intro-slider" ) . forEach (( component …" at bounding box center [265, 295] width 388 height 364
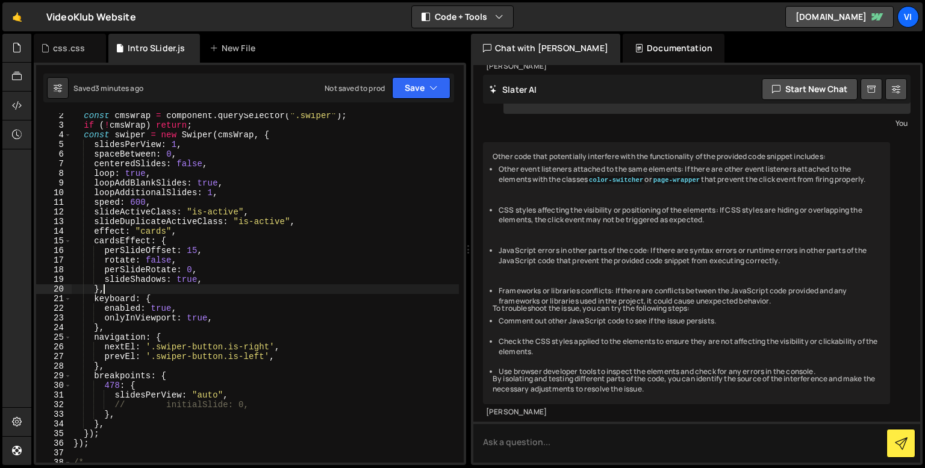
scroll to position [12, 0]
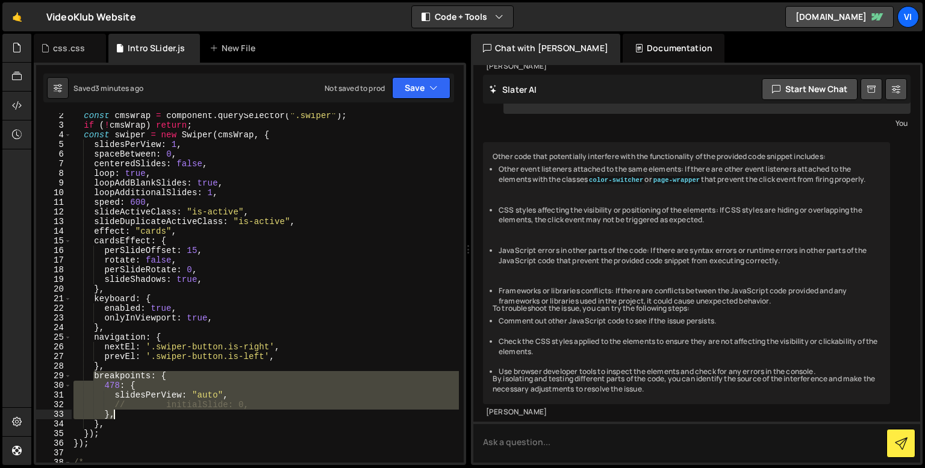
drag, startPoint x: 93, startPoint y: 376, endPoint x: 126, endPoint y: 410, distance: 47.7
click at [126, 410] on div "const cmsWrap = component . querySelector ( ".swiper" ) ; if ( ! cmsWrap ) retu…" at bounding box center [265, 293] width 388 height 364
type textarea "// initialSlide: 0, },"
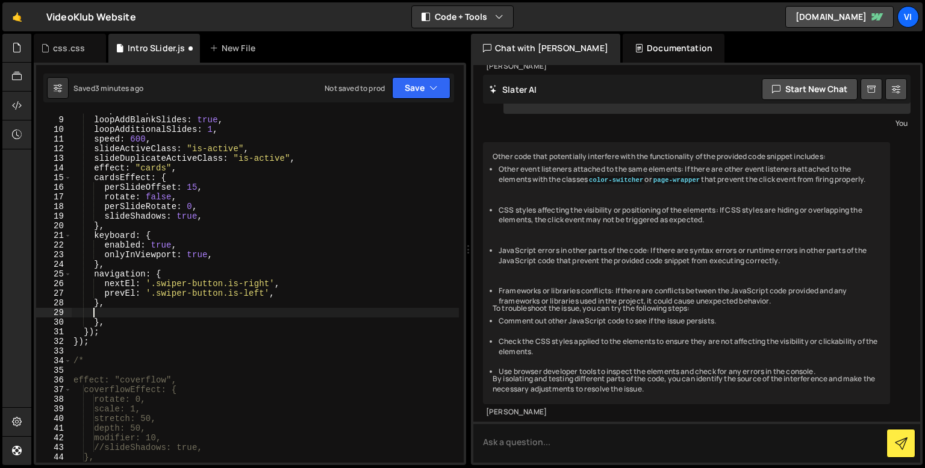
scroll to position [155, 0]
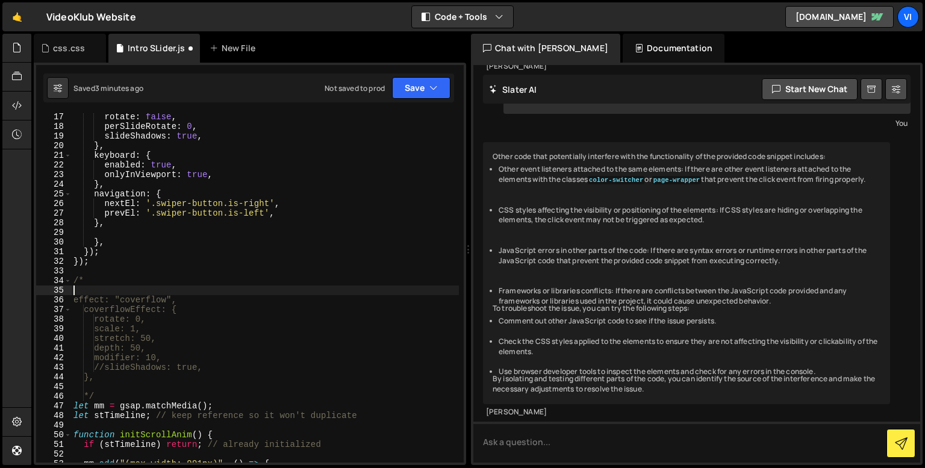
click at [119, 292] on div "rotate : false , perSlideRotate : 0 , slideShadows : true , } , keyboard : { en…" at bounding box center [265, 294] width 388 height 364
paste textarea "},"
type textarea "},"
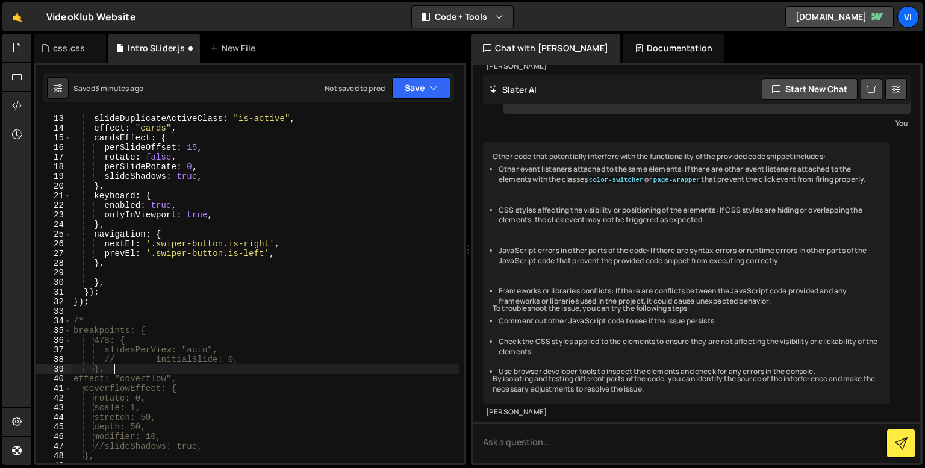
scroll to position [87, 0]
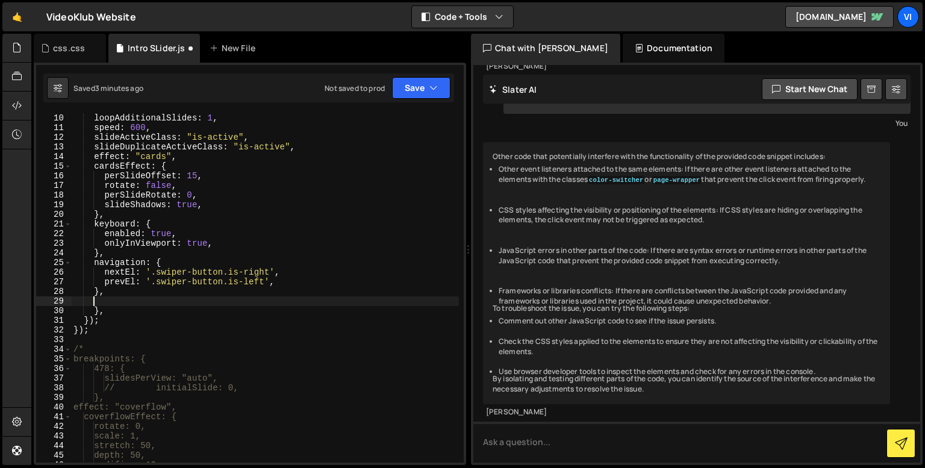
click at [119, 302] on div "loopAdditionalSlides : 1 , speed : 600 , slideActiveClass : "is-active" , slide…" at bounding box center [265, 295] width 388 height 364
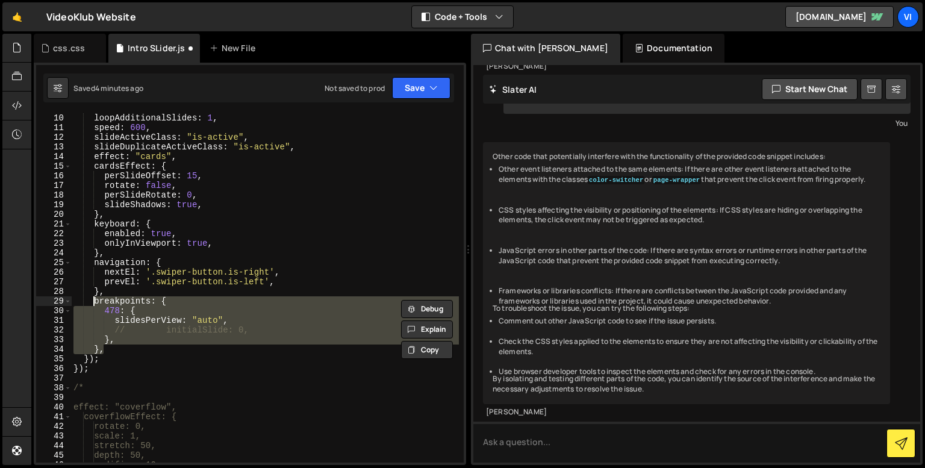
drag, startPoint x: 109, startPoint y: 351, endPoint x: 92, endPoint y: 304, distance: 50.7
click at [92, 304] on div "loopAdditionalSlides : 1 , speed : 600 , slideActiveClass : "is-active" , slide…" at bounding box center [265, 295] width 388 height 364
type textarea "breakpoints: { 478: {"
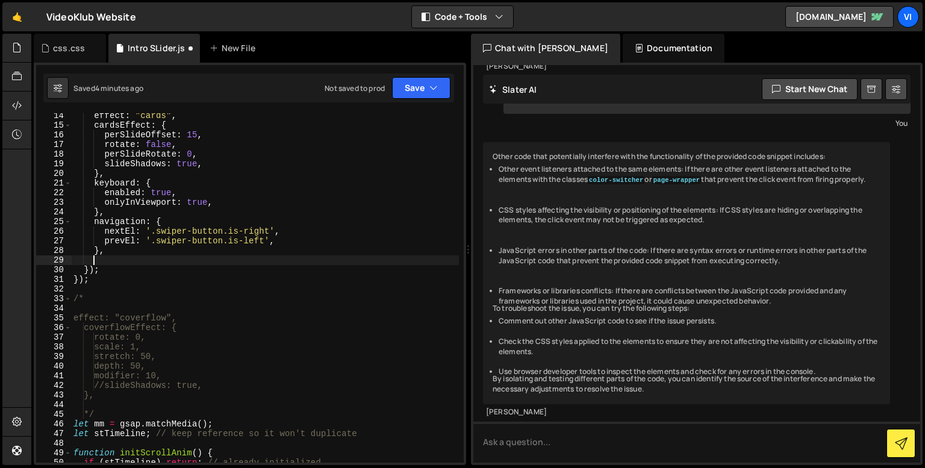
scroll to position [128, 0]
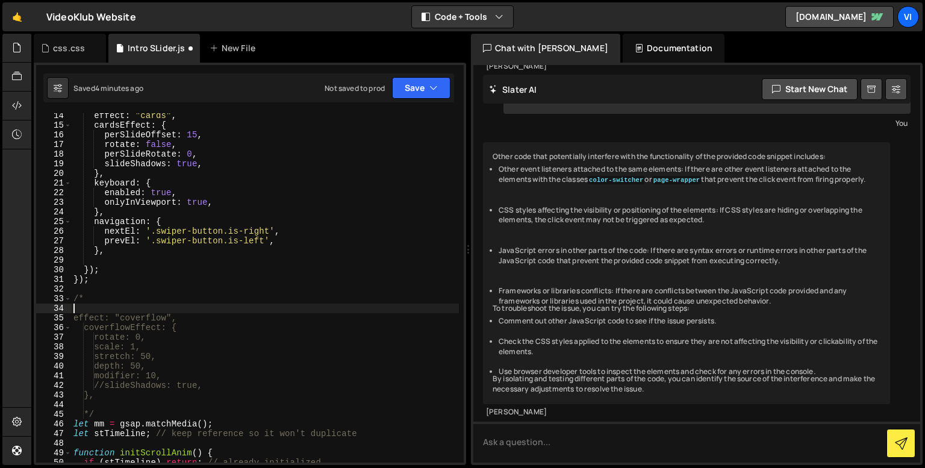
click at [100, 310] on div "effect : "cards" , cardsEffect : { perSlideOffset : 15 , rotate : false , perSl…" at bounding box center [265, 293] width 388 height 364
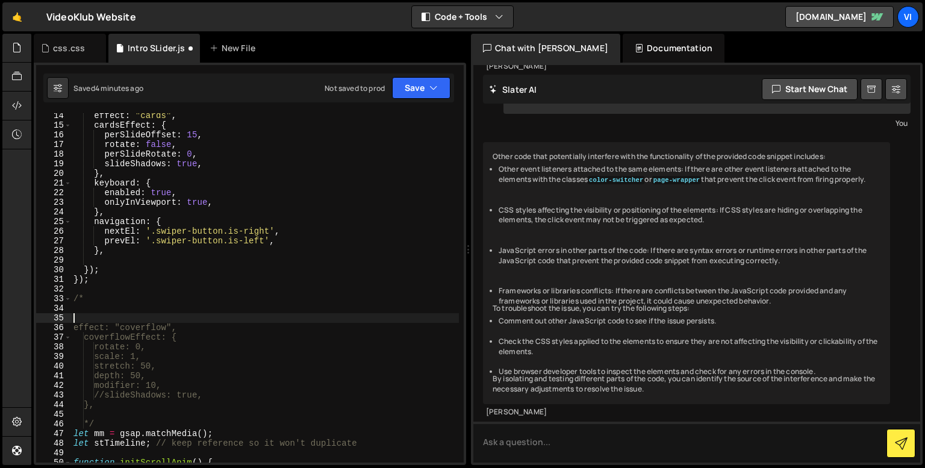
paste textarea "},"
type textarea "},"
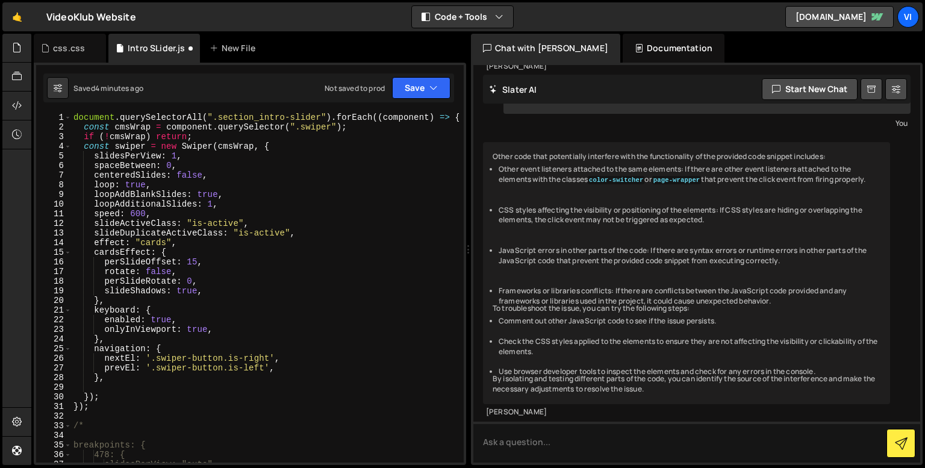
scroll to position [0, 0]
click at [137, 186] on div "document . querySelectorAll ( ".section_intro-slider" ) . forEach (( component …" at bounding box center [265, 295] width 388 height 364
click at [173, 155] on div "document . querySelectorAll ( ".section_intro-slider" ) . forEach (( component …" at bounding box center [265, 295] width 388 height 364
type textarea "slidesPerView: 1,"
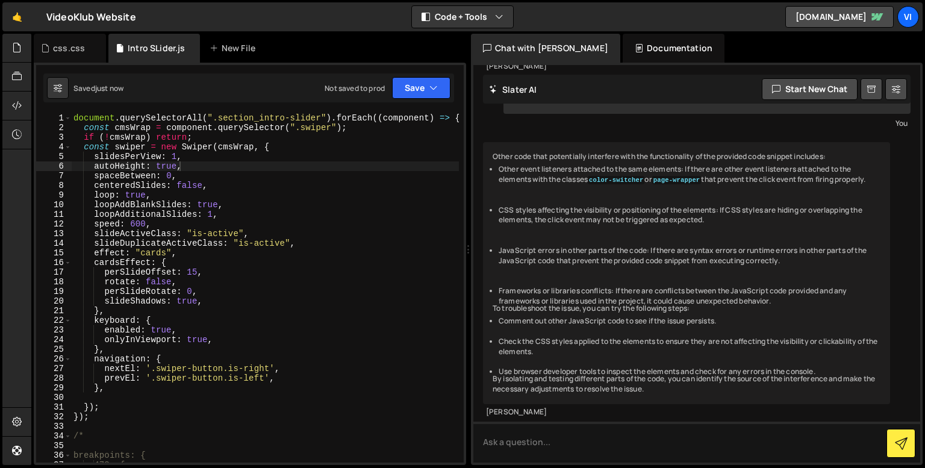
scroll to position [0, 7]
click at [92, 164] on div "document . querySelectorAll ( ".section_intro-slider" ) . forEach (( component …" at bounding box center [265, 295] width 388 height 364
click at [96, 213] on div "document . querySelectorAll ( ".section_intro-slider" ) . forEach (( component …" at bounding box center [265, 295] width 388 height 364
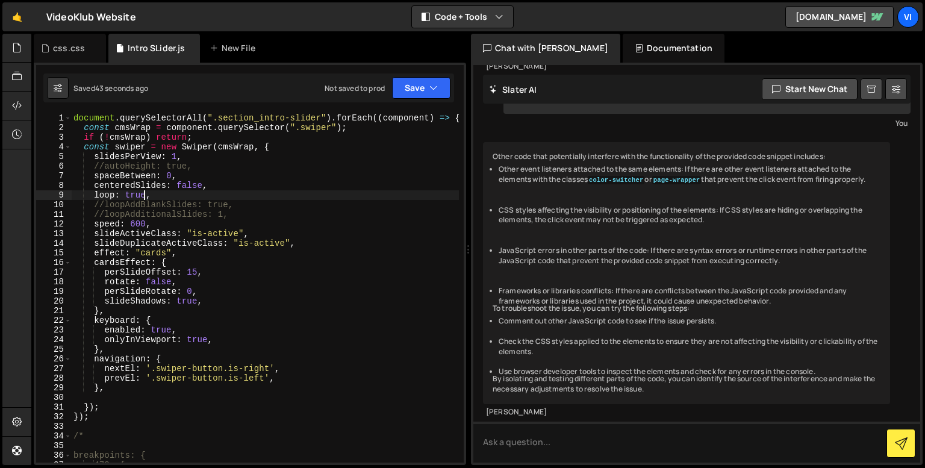
click at [146, 192] on div "document . querySelectorAll ( ".section_intro-slider" ) . forEach (( component …" at bounding box center [265, 295] width 388 height 364
click at [93, 186] on div "document . querySelectorAll ( ".section_intro-slider" ) . forEach (( component …" at bounding box center [265, 295] width 388 height 364
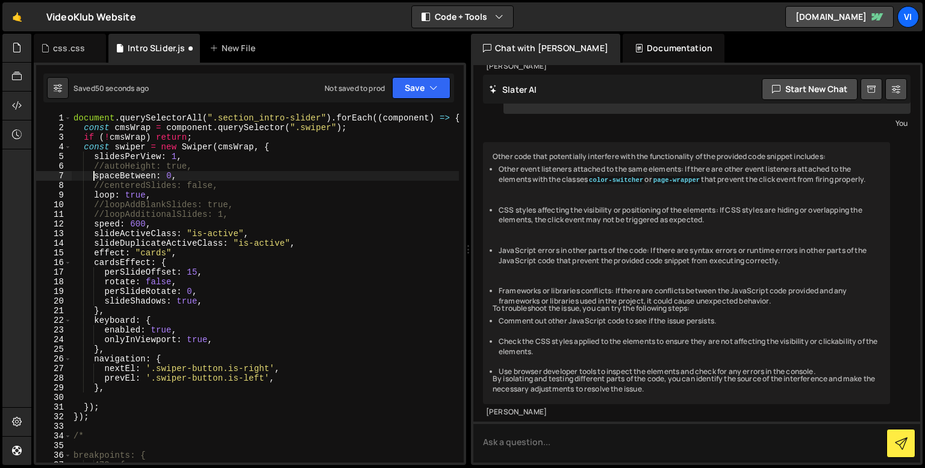
click at [93, 175] on div "document . querySelectorAll ( ".section_intro-slider" ) . forEach (( component …" at bounding box center [265, 295] width 388 height 364
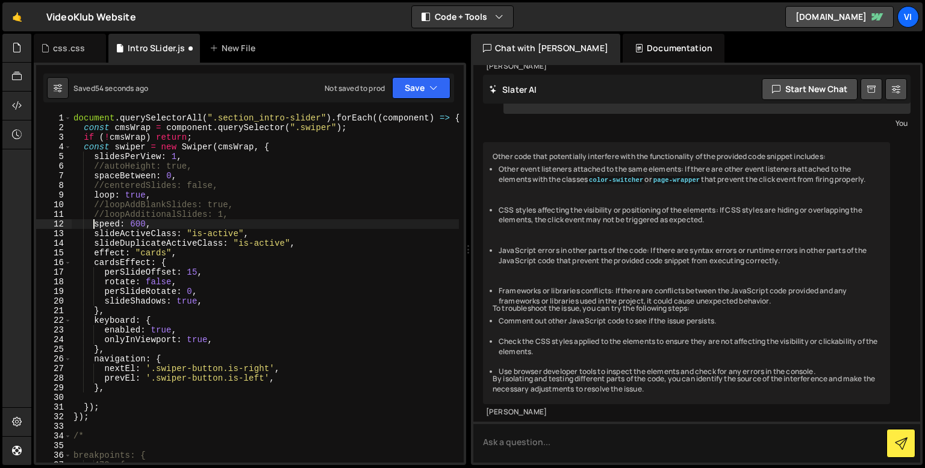
click at [93, 225] on div "document . querySelectorAll ( ".section_intro-slider" ) . forEach (( component …" at bounding box center [265, 295] width 388 height 364
click at [92, 231] on div "document . querySelectorAll ( ".section_intro-slider" ) . forEach (( component …" at bounding box center [265, 295] width 388 height 364
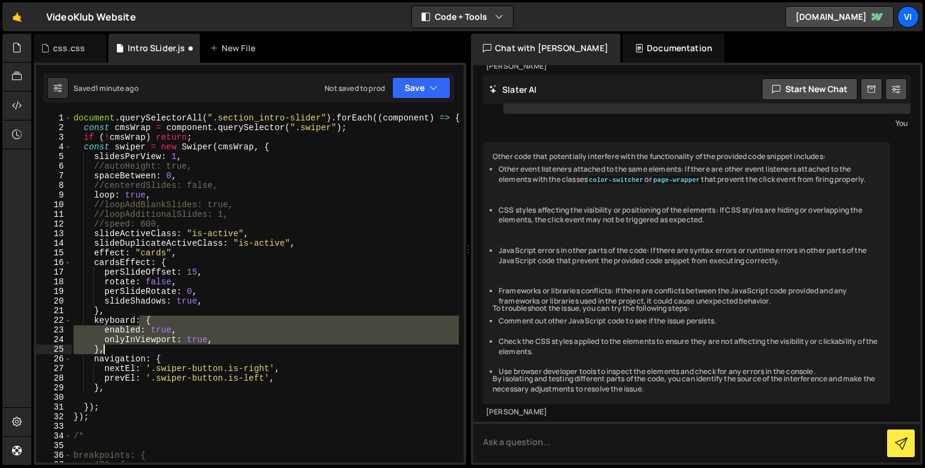
drag, startPoint x: 140, startPoint y: 318, endPoint x: 137, endPoint y: 348, distance: 29.7
click at [137, 348] on div "document . querySelectorAll ( ".section_intro-slider" ) . forEach (( component …" at bounding box center [265, 295] width 388 height 364
type textarea "true,"
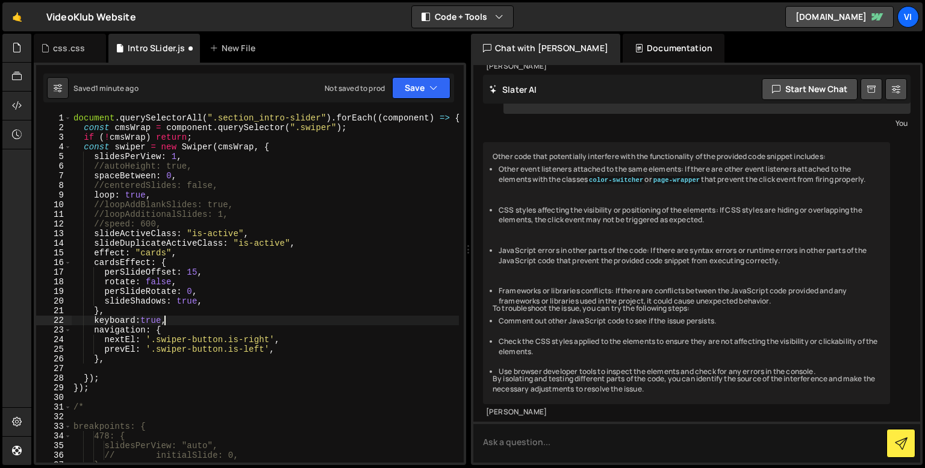
click at [105, 367] on div "document . querySelectorAll ( ".section_intro-slider" ) . forEach (( component …" at bounding box center [265, 295] width 388 height 364
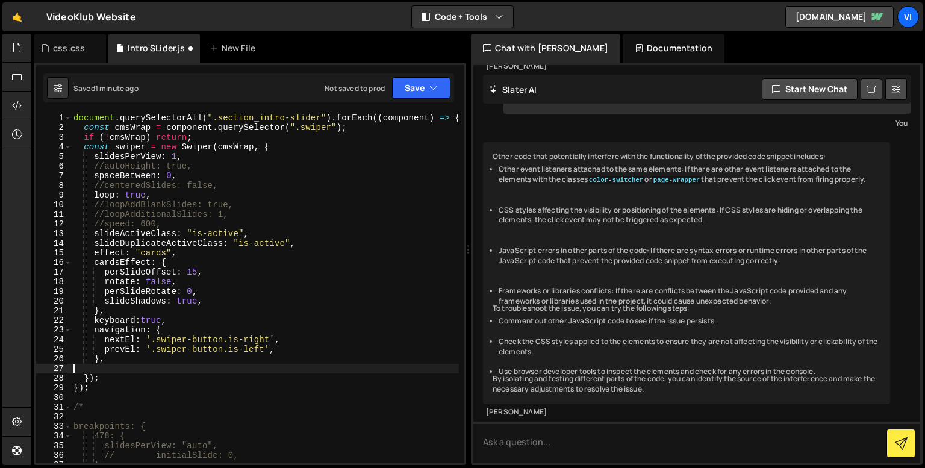
scroll to position [0, 0]
click at [94, 193] on div "document . querySelectorAll ( ".section_intro-slider" ) . forEach (( component …" at bounding box center [265, 295] width 388 height 364
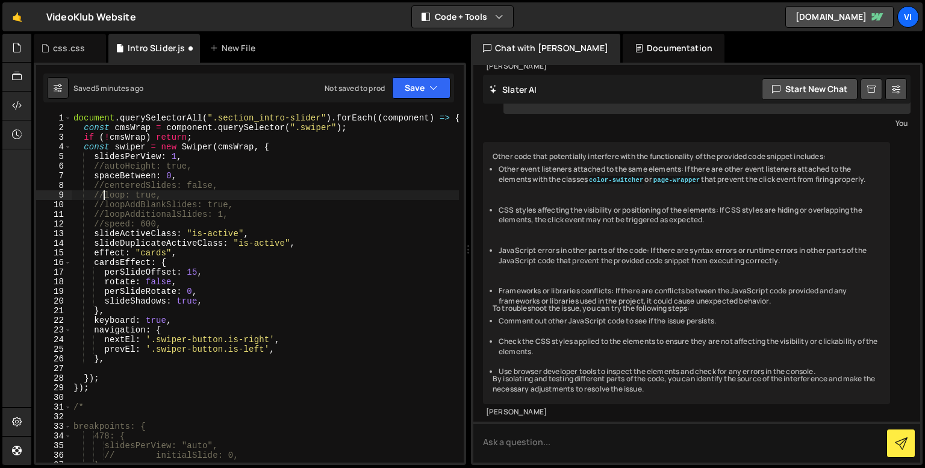
scroll to position [0, 2]
click at [166, 206] on div "document . querySelectorAll ( ".section_intro-slider" ) . forEach (( component …" at bounding box center [265, 295] width 388 height 364
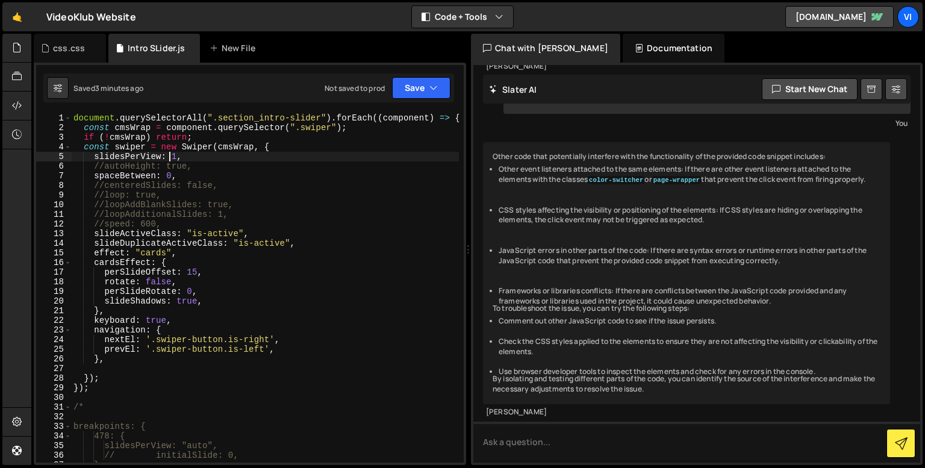
click at [172, 152] on div "document . querySelectorAll ( ".section_intro-slider" ) . forEach (( component …" at bounding box center [265, 295] width 388 height 364
click at [99, 220] on div "document . querySelectorAll ( ".section_intro-slider" ) . forEach (( component …" at bounding box center [265, 295] width 388 height 364
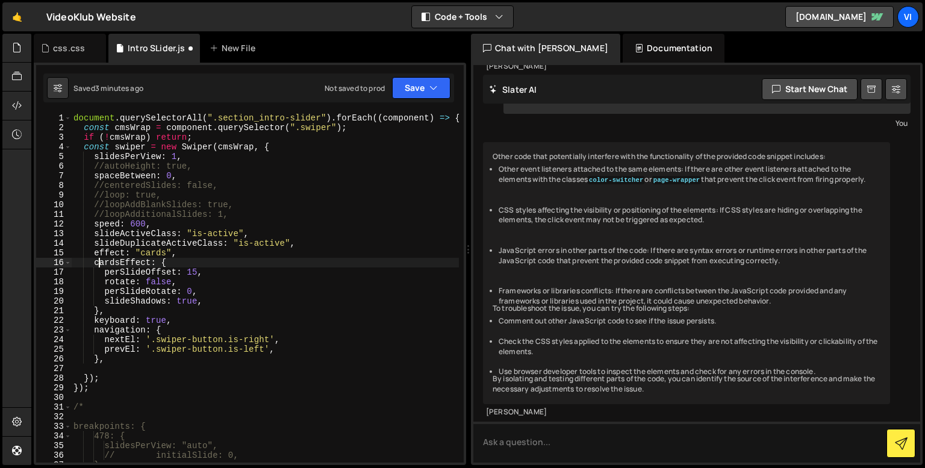
click at [99, 267] on div "document . querySelectorAll ( ".section_intro-slider" ) . forEach (( component …" at bounding box center [265, 295] width 388 height 364
click at [192, 273] on div "document . querySelectorAll ( ".section_intro-slider" ) . forEach (( component …" at bounding box center [265, 295] width 388 height 364
click at [195, 320] on div "document . querySelectorAll ( ".section_intro-slider" ) . forEach (( component …" at bounding box center [265, 295] width 388 height 364
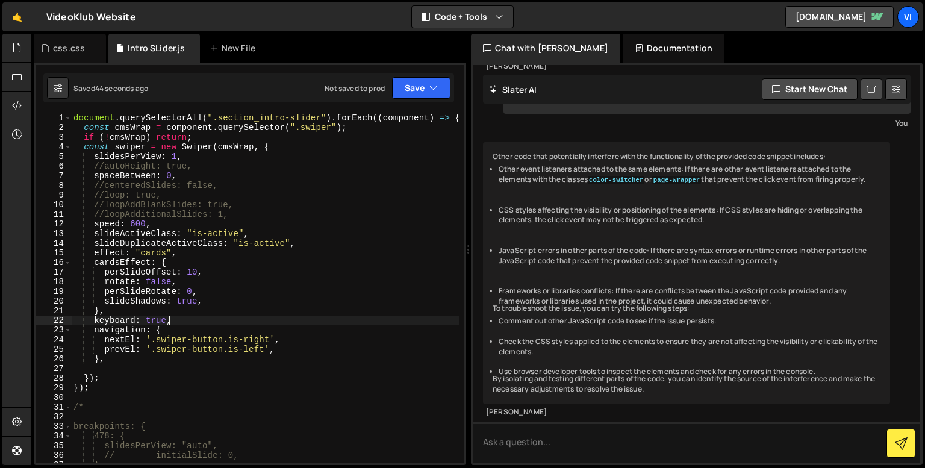
scroll to position [0, 6]
click at [165, 310] on div "document . querySelectorAll ( ".section_intro-slider" ) . forEach (( component …" at bounding box center [265, 295] width 388 height 364
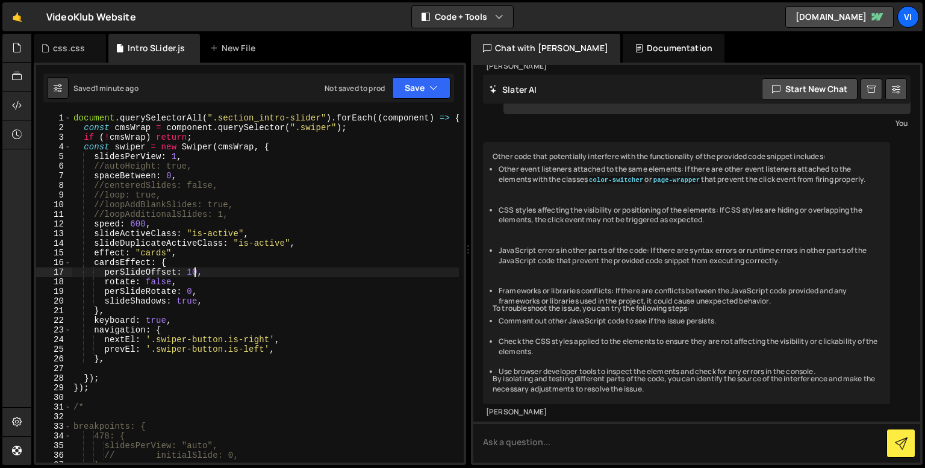
click at [193, 272] on div "document . querySelectorAll ( ".section_intro-slider" ) . forEach (( component …" at bounding box center [265, 295] width 388 height 364
click at [189, 262] on div "document . querySelectorAll ( ".section_intro-slider" ) . forEach (( component …" at bounding box center [265, 295] width 388 height 364
click at [188, 293] on div "document . querySelectorAll ( ".section_intro-slider" ) . forEach (( component …" at bounding box center [265, 295] width 388 height 364
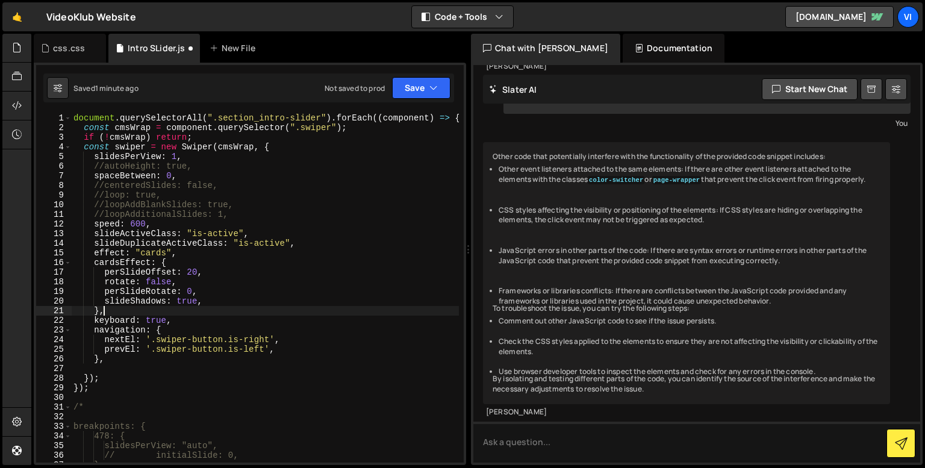
click at [189, 307] on div "document . querySelectorAll ( ".section_intro-slider" ) . forEach (( component …" at bounding box center [265, 295] width 388 height 364
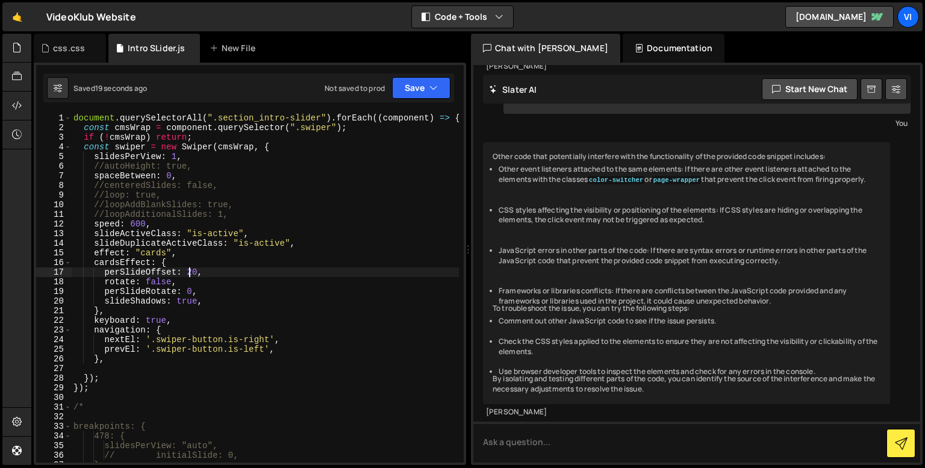
click at [191, 270] on div "document . querySelectorAll ( ".section_intro-slider" ) . forEach (( component …" at bounding box center [265, 295] width 388 height 364
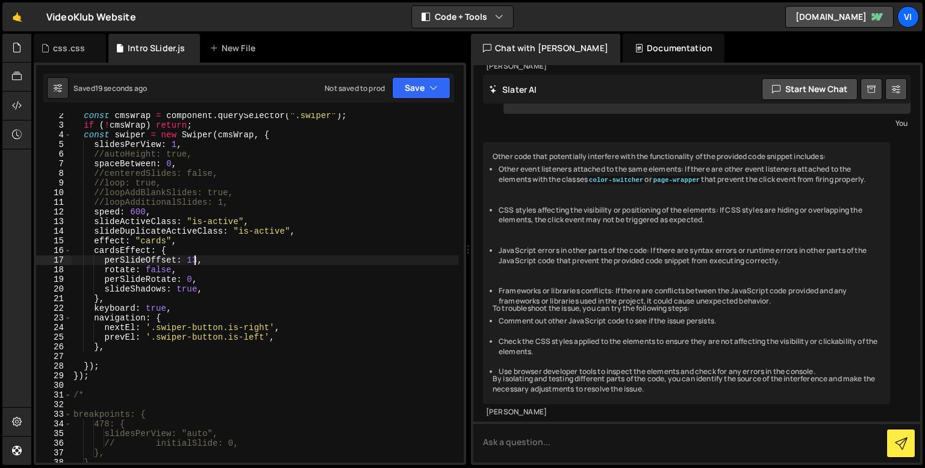
scroll to position [0, 0]
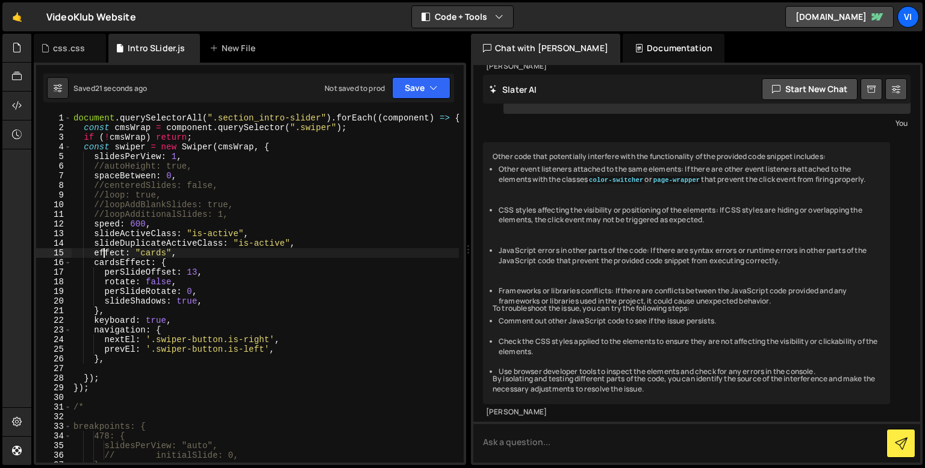
click at [103, 250] on div "document . querySelectorAll ( ".section_intro-slider" ) . forEach (( component …" at bounding box center [265, 295] width 388 height 364
type textarea "effect: "cards","
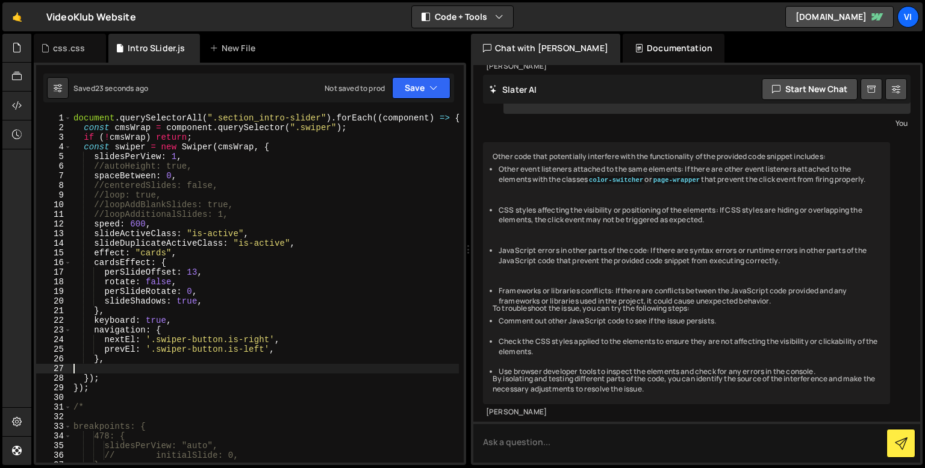
click at [144, 366] on div "document . querySelectorAll ( ".section_intro-slider" ) . forEach (( component …" at bounding box center [265, 295] width 388 height 364
click at [141, 308] on div "document . querySelectorAll ( ".section_intro-slider" ) . forEach (( component …" at bounding box center [265, 295] width 388 height 364
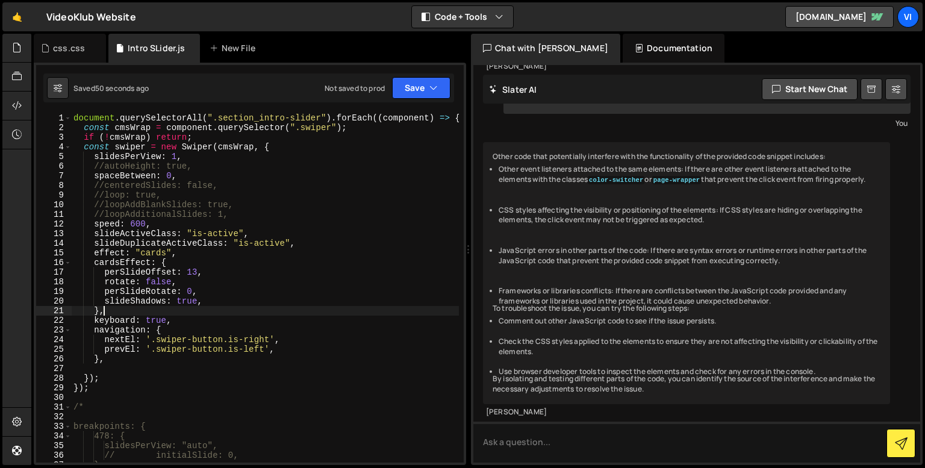
click at [159, 222] on div "document . querySelectorAll ( ".section_intro-slider" ) . forEach (( component …" at bounding box center [265, 295] width 388 height 364
type textarea "speed: 600,"
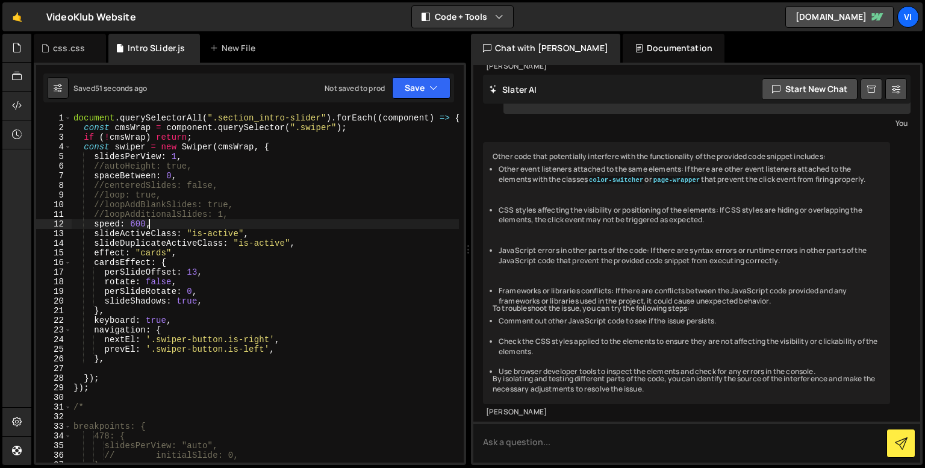
paste textarea "initialSlide"
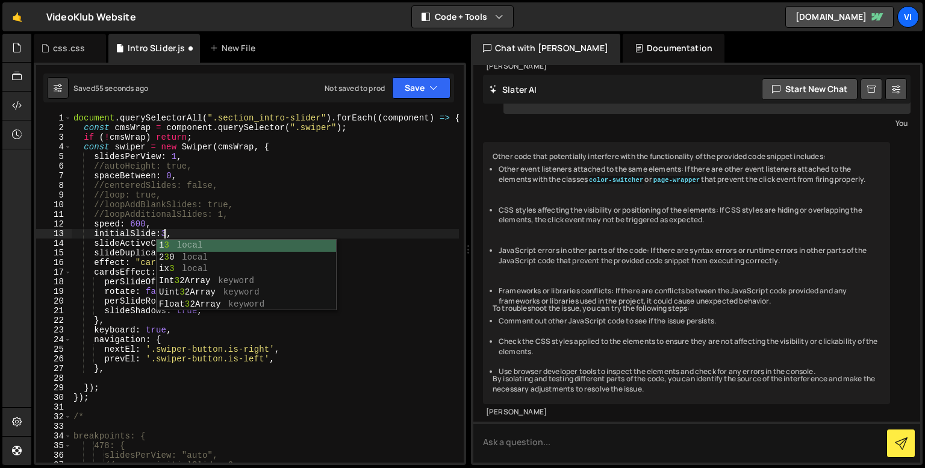
scroll to position [0, 6]
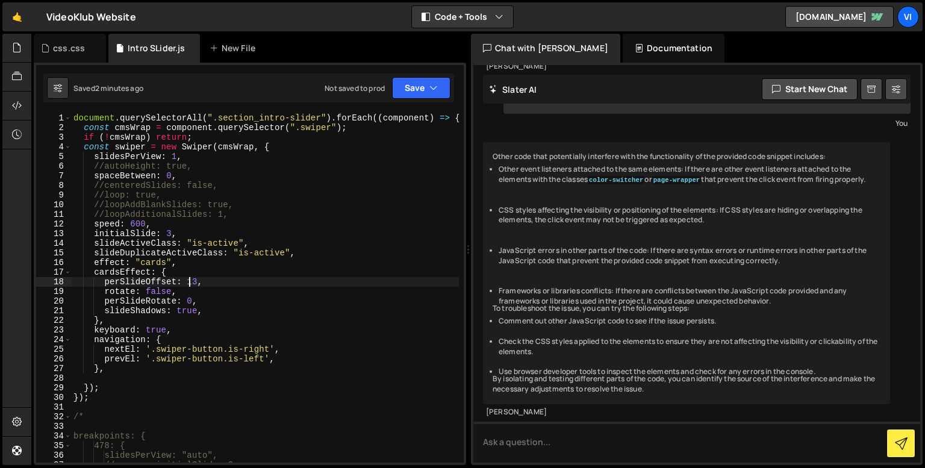
click at [190, 282] on div "document . querySelectorAll ( ".section_intro-slider" ) . forEach (( component …" at bounding box center [265, 295] width 388 height 364
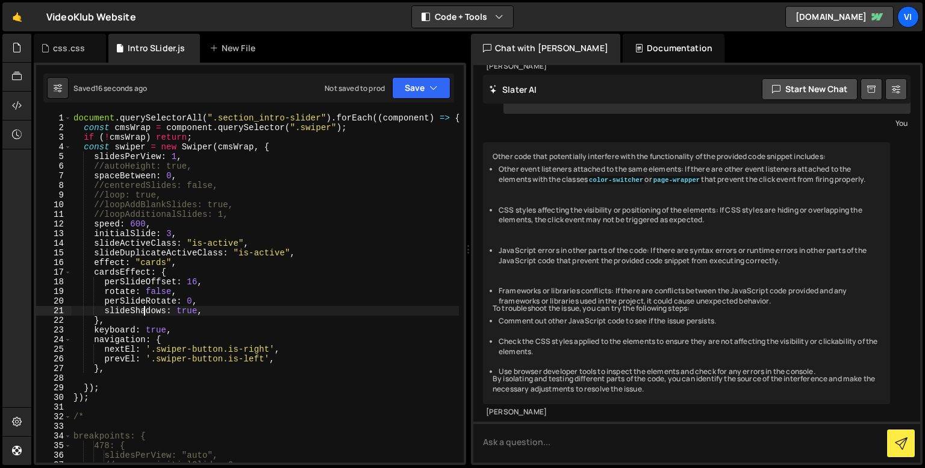
click at [146, 315] on div "document . querySelectorAll ( ".section_intro-slider" ) . forEach (( component …" at bounding box center [265, 295] width 388 height 364
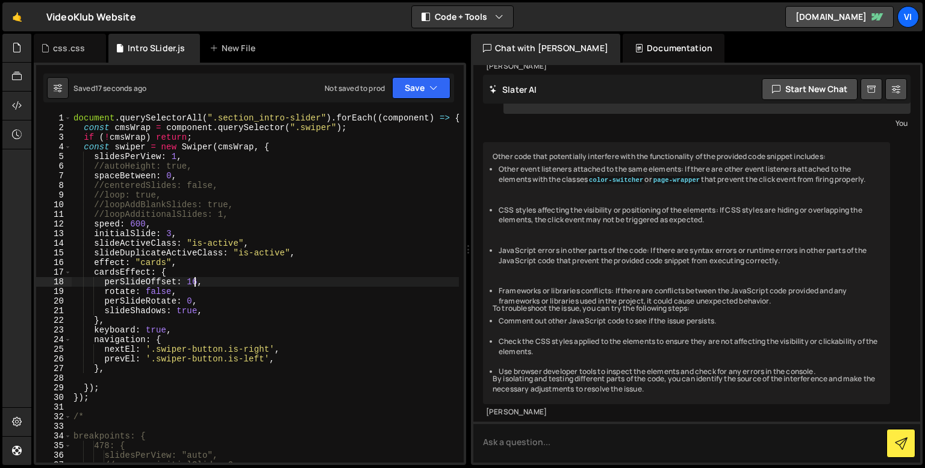
click at [195, 284] on div "document . querySelectorAll ( ".section_intro-slider" ) . forEach (( component …" at bounding box center [265, 295] width 388 height 364
click at [131, 221] on div "document . querySelectorAll ( ".section_intro-slider" ) . forEach (( component …" at bounding box center [265, 295] width 388 height 364
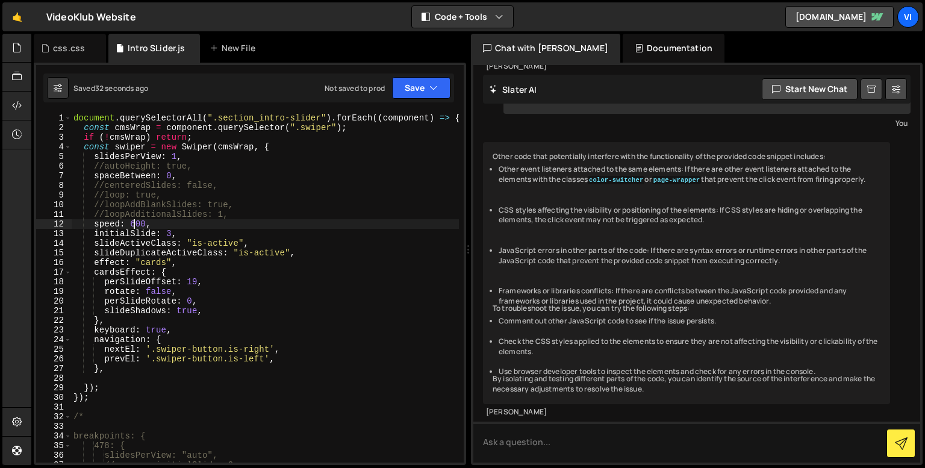
scroll to position [0, 4]
click at [170, 314] on div "document . querySelectorAll ( ".section_intro-slider" ) . forEach (( component …" at bounding box center [265, 295] width 388 height 364
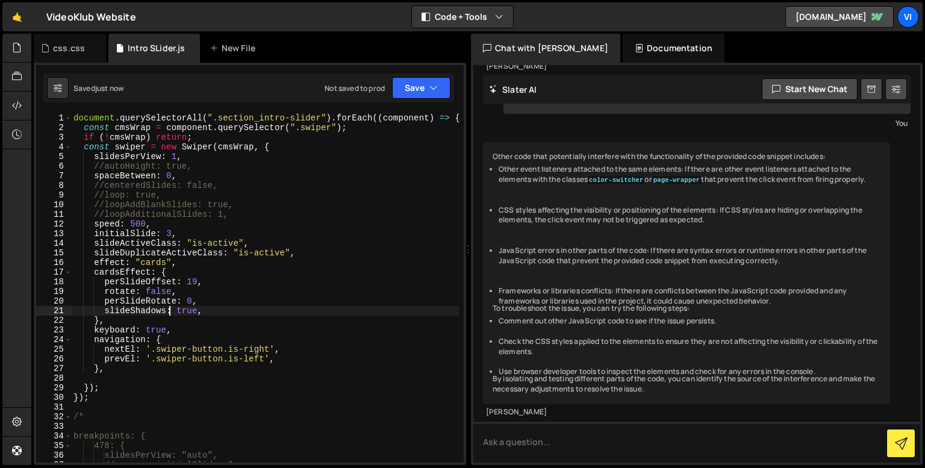
click at [164, 319] on div "document . querySelectorAll ( ".section_intro-slider" ) . forEach (( component …" at bounding box center [265, 295] width 388 height 364
click at [192, 281] on div "document . querySelectorAll ( ".section_intro-slider" ) . forEach (( component …" at bounding box center [265, 295] width 388 height 364
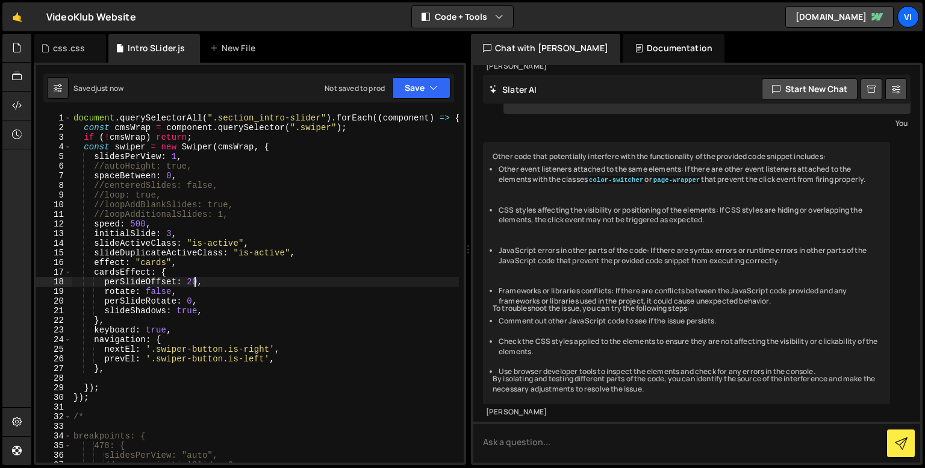
scroll to position [0, 8]
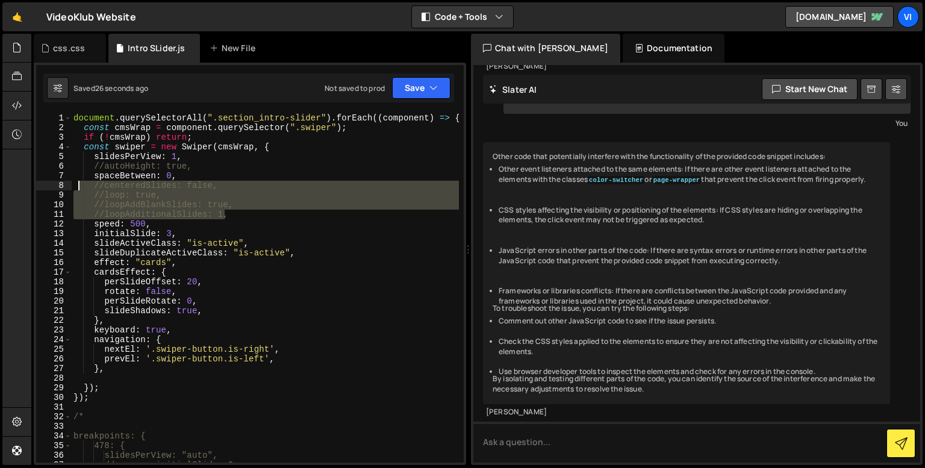
drag, startPoint x: 234, startPoint y: 213, endPoint x: 77, endPoint y: 184, distance: 159.3
click at [77, 184] on div "document . querySelectorAll ( ".section_intro-slider" ) . forEach (( component …" at bounding box center [265, 295] width 388 height 364
type textarea "//centeredSlides: false, //loop: true,"
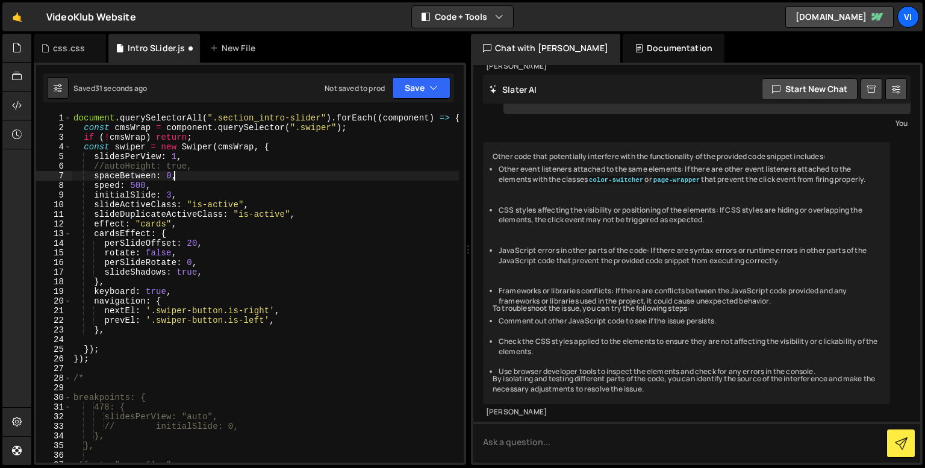
scroll to position [0, 6]
click at [127, 167] on div "document . querySelectorAll ( ".section_intro-slider" ) . forEach (( component …" at bounding box center [265, 295] width 388 height 364
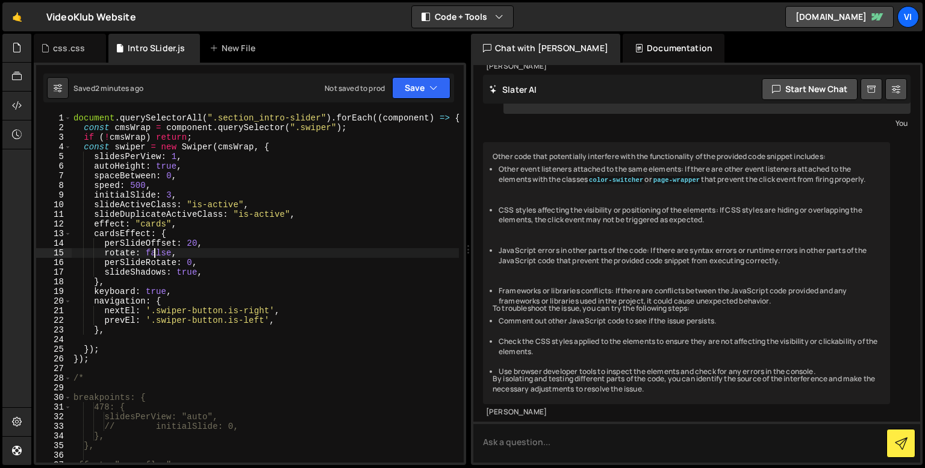
click at [153, 255] on div "document . querySelectorAll ( ".section_intro-slider" ) . forEach (( component …" at bounding box center [265, 295] width 388 height 364
type textarea "rotate: false,"
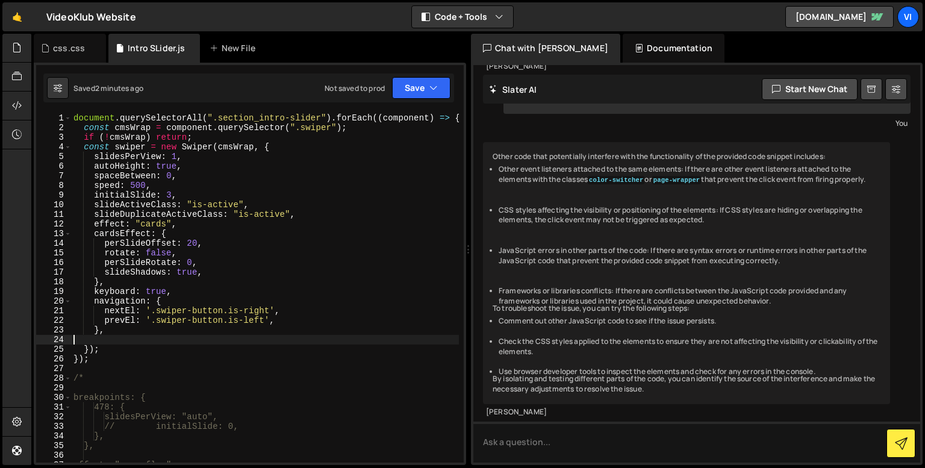
click at [133, 344] on div "document . querySelectorAll ( ".section_intro-slider" ) . forEach (( component …" at bounding box center [265, 295] width 388 height 364
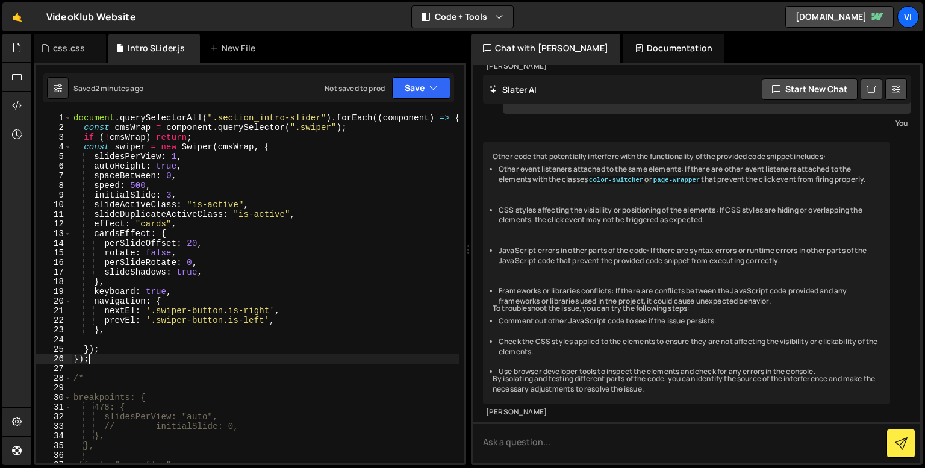
click at [127, 362] on div "document . querySelectorAll ( ".section_intro-slider" ) . forEach (( component …" at bounding box center [265, 295] width 388 height 364
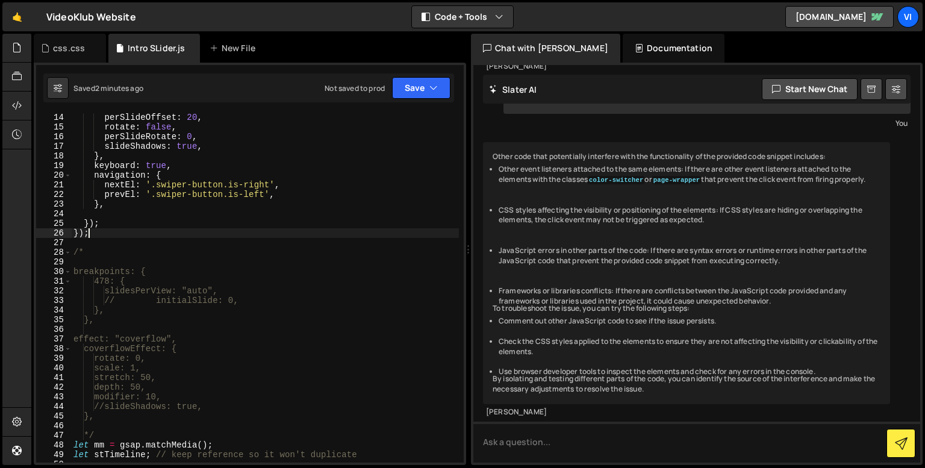
scroll to position [125, 0]
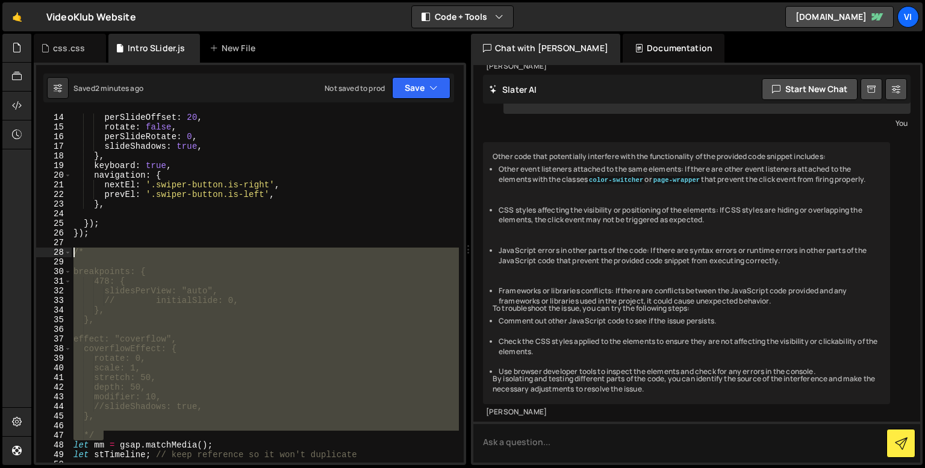
drag, startPoint x: 108, startPoint y: 434, endPoint x: 51, endPoint y: 255, distance: 188.6
click at [51, 255] on div "}); 14 15 16 17 18 19 20 21 22 23 24 25 26 27 28 29 30 31 32 33 34 35 36 37 38 …" at bounding box center [250, 287] width 428 height 349
type textarea "/*"
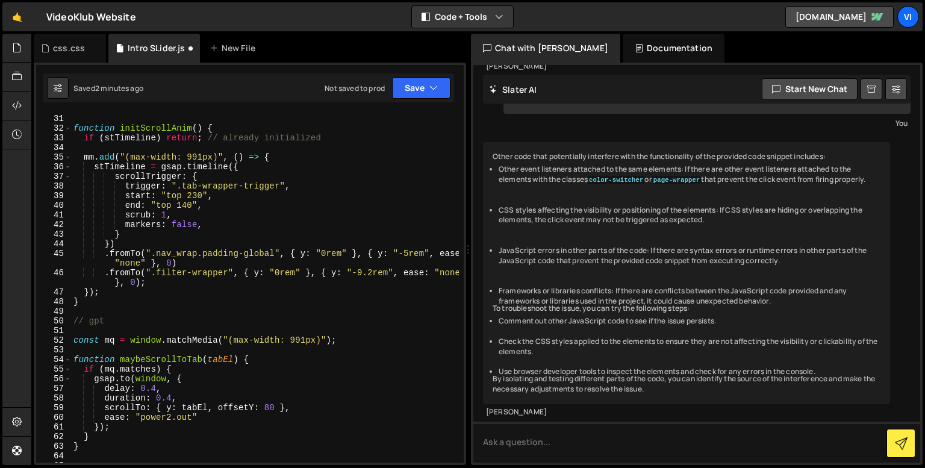
scroll to position [325, 0]
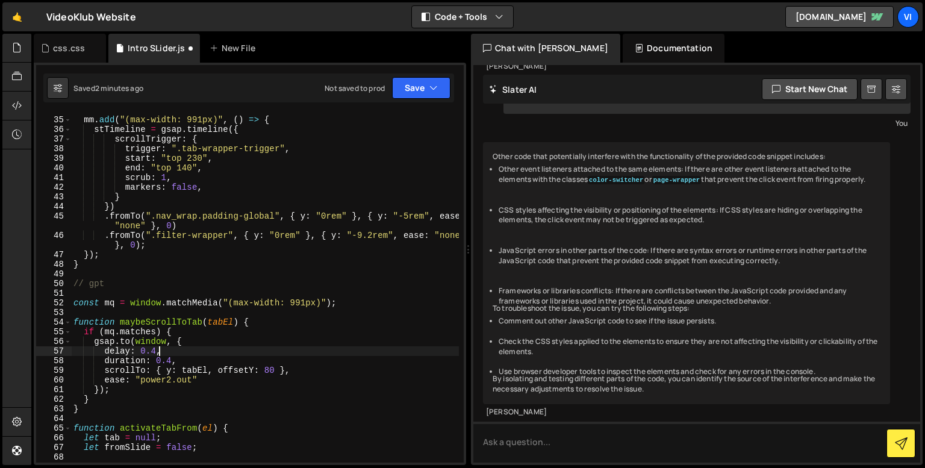
click at [176, 348] on div "mm . add ( "(max-width: 991px)" , ( ) => { stTimeline = gsap . timeline ({ scro…" at bounding box center [265, 287] width 388 height 364
type textarea "delay: 0.4,"
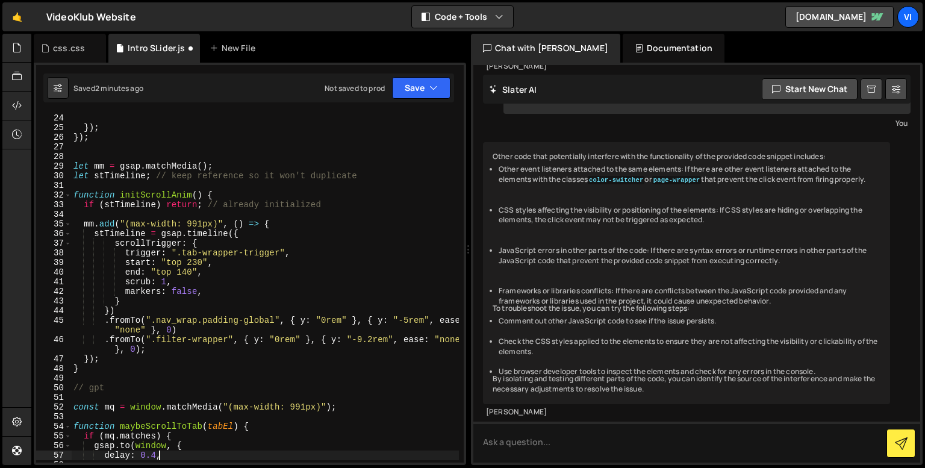
scroll to position [220, 0]
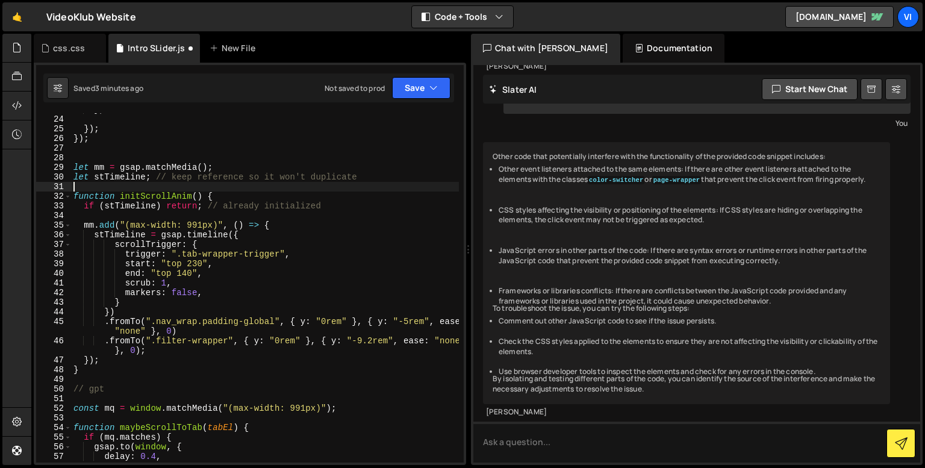
click at [120, 187] on div "} , }) ; }) ; let mm = gsap . matchMedia ( ) ; let stTimeline ; // keep referen…" at bounding box center [265, 287] width 388 height 364
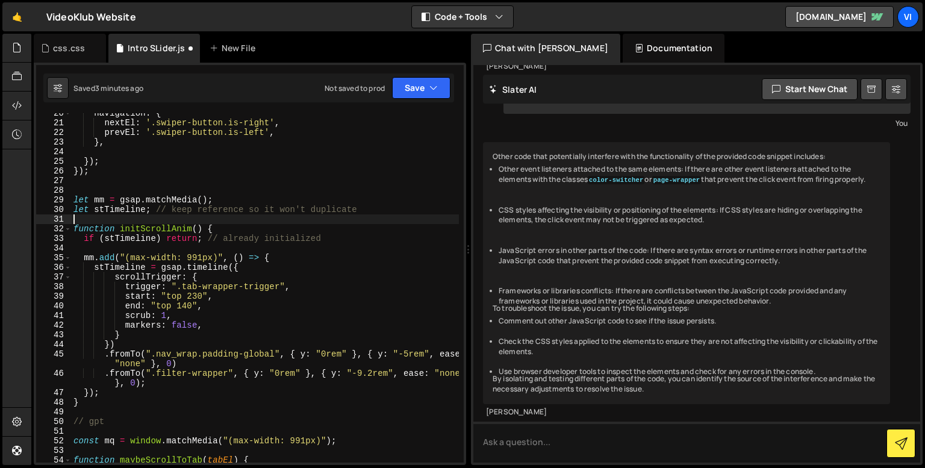
scroll to position [188, 0]
